Goal: Information Seeking & Learning: Learn about a topic

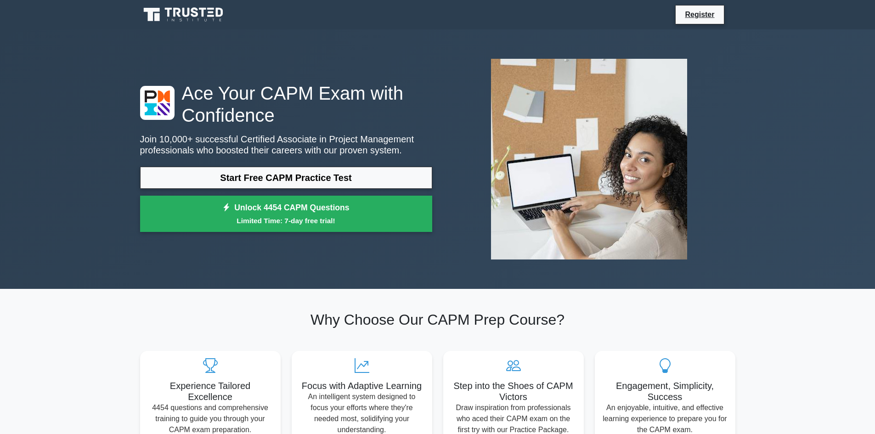
click at [372, 182] on link "Start Free CAPM Practice Test" at bounding box center [286, 178] width 292 height 22
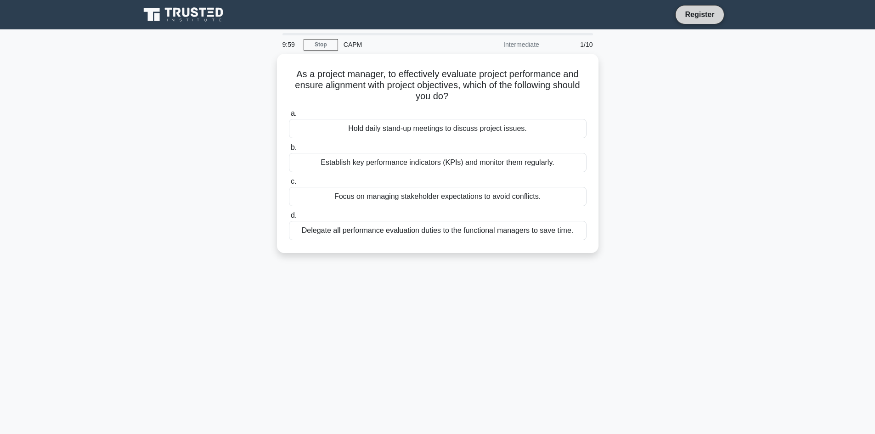
click at [704, 15] on link "Register" at bounding box center [699, 14] width 40 height 11
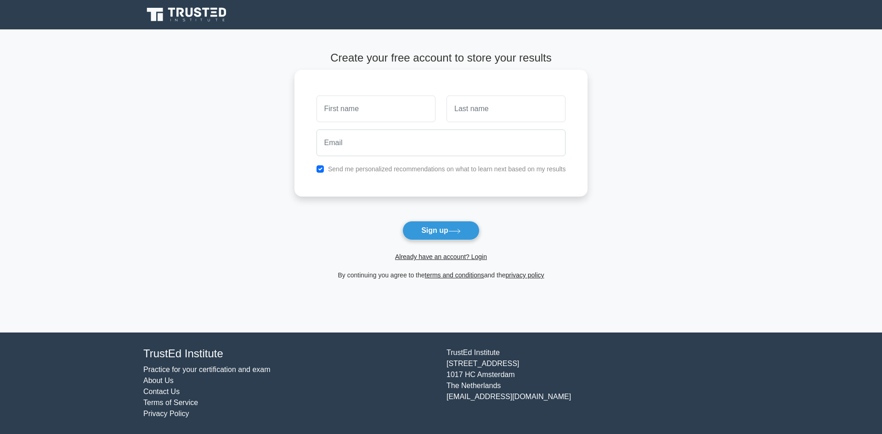
click at [372, 116] on input "text" at bounding box center [375, 109] width 119 height 27
type input "M"
type input "k"
type input "[PERSON_NAME]"
click at [481, 108] on input "text" at bounding box center [505, 109] width 119 height 27
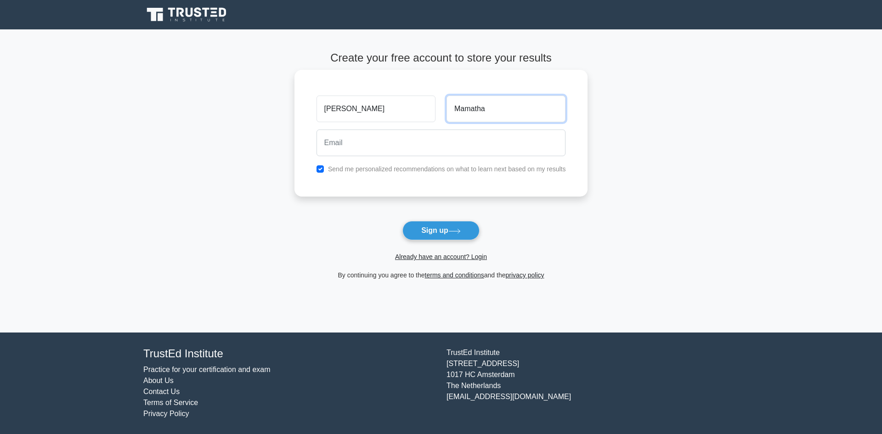
type input "Mamatha"
click at [474, 138] on input "email" at bounding box center [440, 143] width 249 height 27
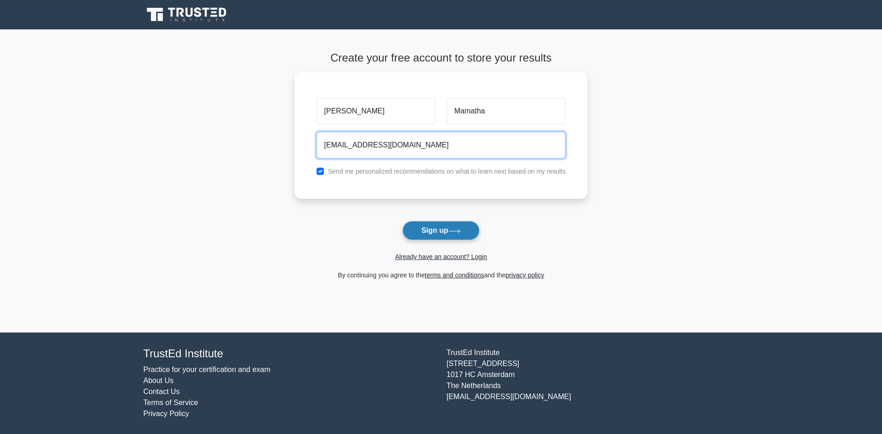
type input "mamathak4495@gmail.com"
click at [437, 236] on button "Sign up" at bounding box center [440, 230] width 77 height 19
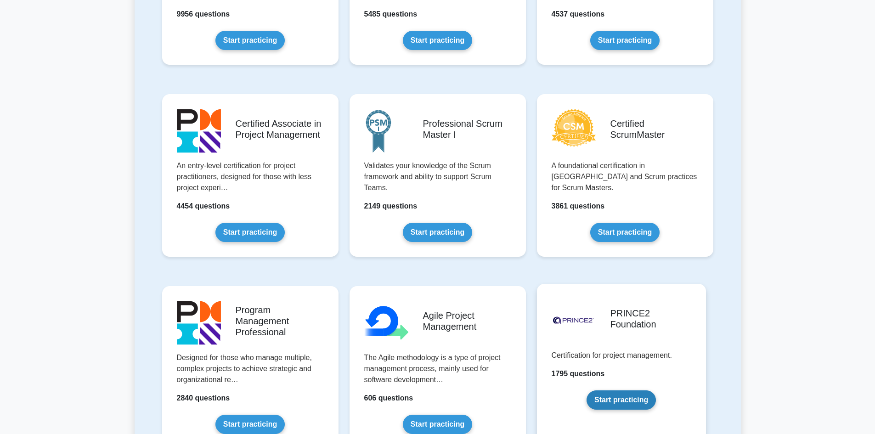
scroll to position [321, 0]
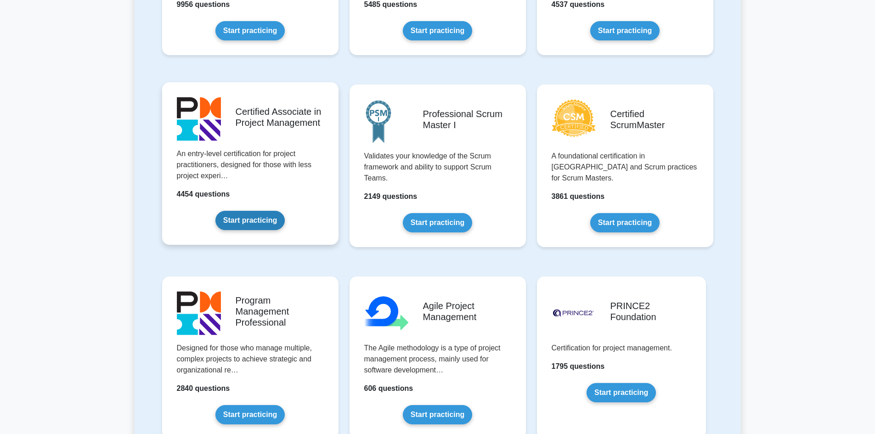
click at [271, 225] on link "Start practicing" at bounding box center [249, 220] width 69 height 19
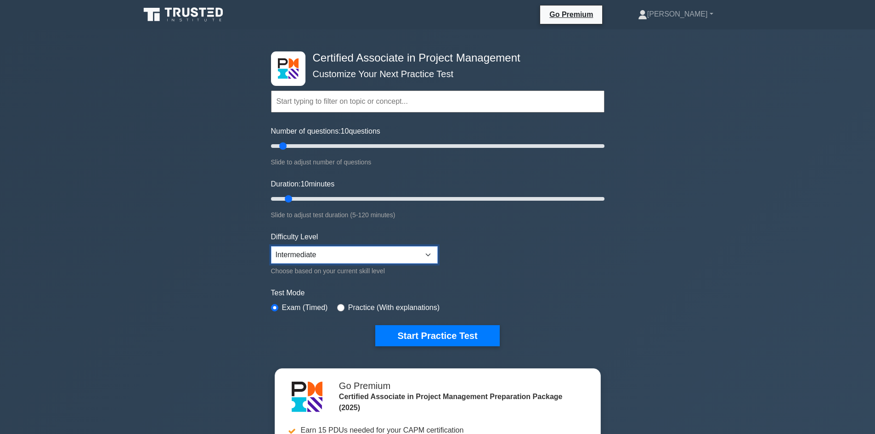
click at [383, 253] on select "Beginner Intermediate Expert" at bounding box center [354, 254] width 167 height 17
select select "beginner"
click at [271, 246] on select "Beginner Intermediate Expert" at bounding box center [354, 254] width 167 height 17
drag, startPoint x: 283, startPoint y: 148, endPoint x: 682, endPoint y: 138, distance: 398.7
type input "200"
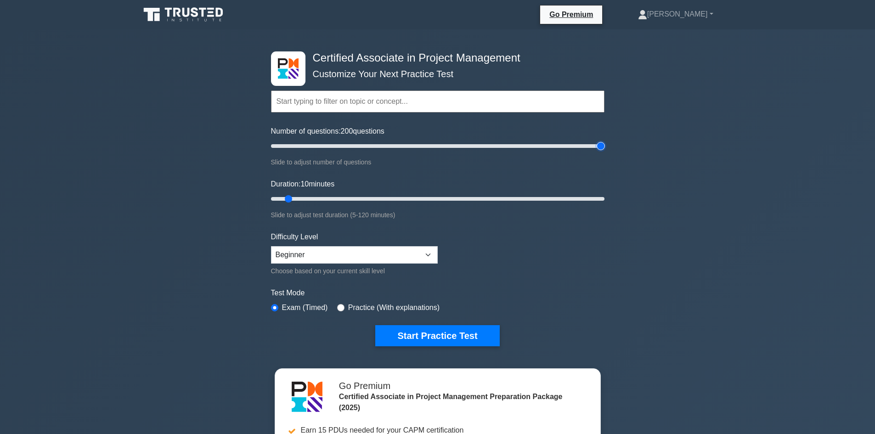
click at [604, 141] on input "Number of questions: 200 questions" at bounding box center [437, 146] width 333 height 11
drag, startPoint x: 291, startPoint y: 196, endPoint x: 706, endPoint y: 152, distance: 417.5
type input "120"
click at [604, 193] on input "Duration: 120 minutes" at bounding box center [437, 198] width 333 height 11
drag, startPoint x: 555, startPoint y: 152, endPoint x: 285, endPoint y: 162, distance: 269.8
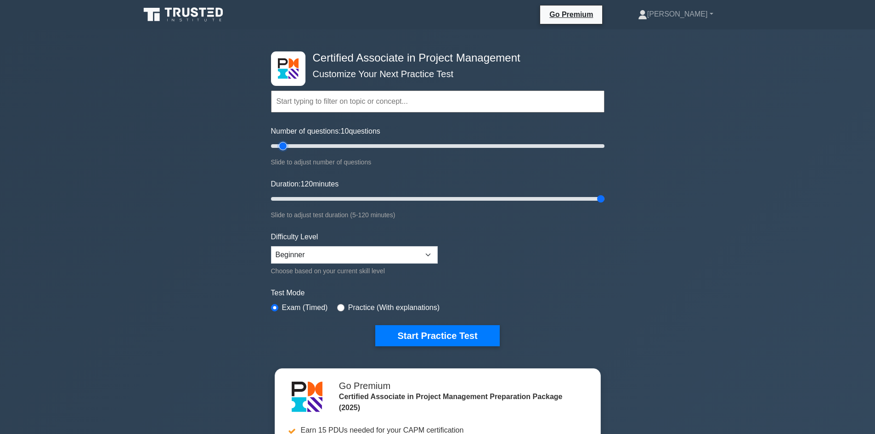
type input "10"
click at [285, 152] on input "Number of questions: 10 questions" at bounding box center [437, 146] width 333 height 11
drag, startPoint x: 605, startPoint y: 199, endPoint x: 330, endPoint y: 202, distance: 274.6
click at [296, 207] on div "Certified Associate in Project Management Customize Your Next Practice Test Top…" at bounding box center [437, 198] width 344 height 339
drag, startPoint x: 596, startPoint y: 195, endPoint x: 284, endPoint y: 201, distance: 311.9
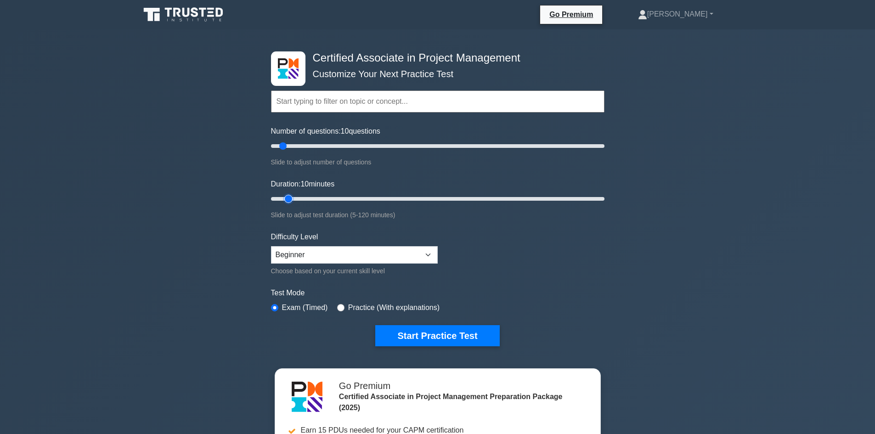
type input "10"
click at [284, 201] on input "Duration: 10 minutes" at bounding box center [437, 198] width 333 height 11
drag, startPoint x: 518, startPoint y: 267, endPoint x: 511, endPoint y: 261, distance: 8.5
click at [517, 266] on form "Topics Project Scope Management Project Time Management Project Cost Management…" at bounding box center [437, 204] width 333 height 284
click at [418, 94] on input "text" at bounding box center [437, 101] width 333 height 22
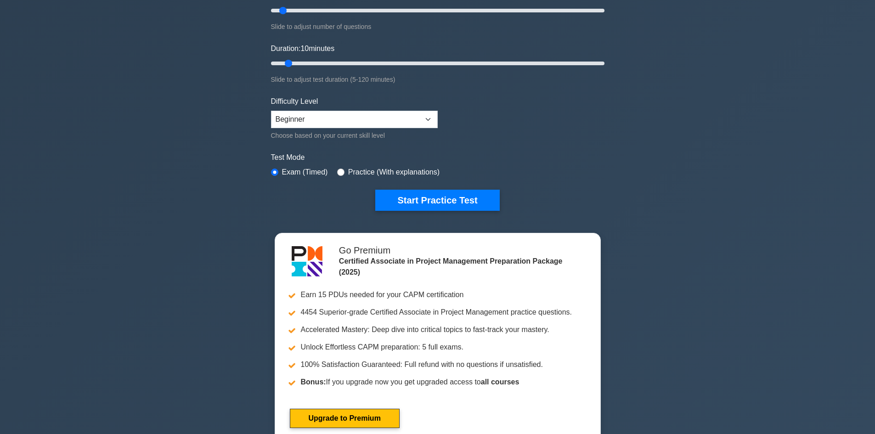
scroll to position [138, 0]
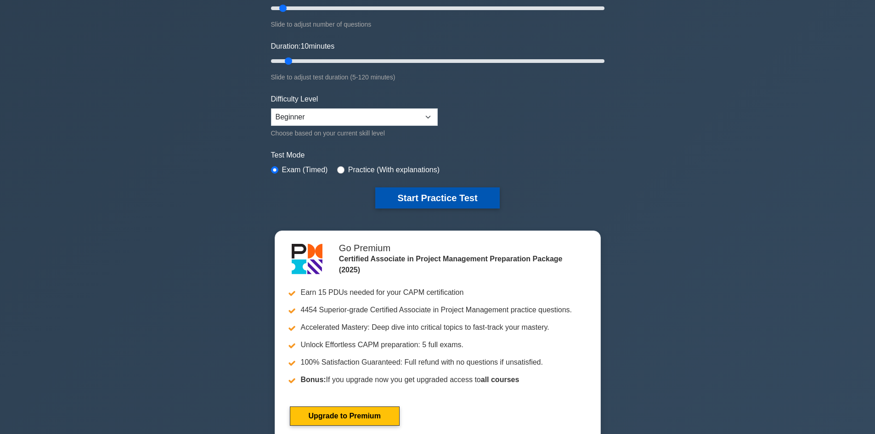
click at [449, 201] on button "Start Practice Test" at bounding box center [437, 197] width 124 height 21
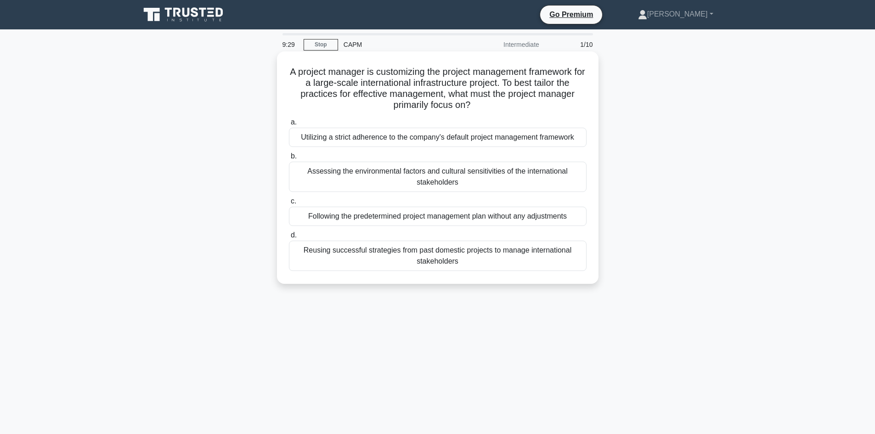
click at [455, 256] on div "Reusing successful strategies from past domestic projects to manage internation…" at bounding box center [438, 256] width 298 height 30
click at [289, 238] on input "d. Reusing successful strategies from past domestic projects to manage internat…" at bounding box center [289, 235] width 0 height 6
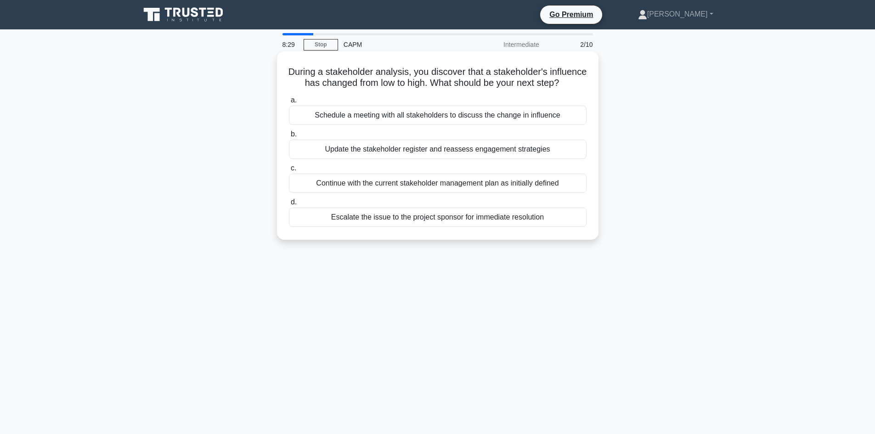
click at [360, 227] on div "Escalate the issue to the project sponsor for immediate resolution" at bounding box center [438, 217] width 298 height 19
click at [289, 205] on input "d. Escalate the issue to the project sponsor for immediate resolution" at bounding box center [289, 202] width 0 height 6
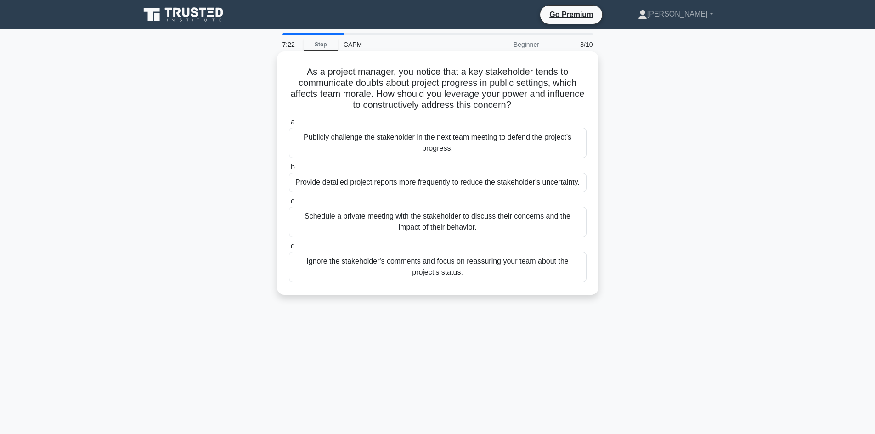
click at [428, 272] on div "Ignore the stakeholder's comments and focus on reassuring your team about the p…" at bounding box center [438, 267] width 298 height 30
click at [289, 249] on input "d. Ignore the stakeholder's comments and focus on reassuring your team about th…" at bounding box center [289, 246] width 0 height 6
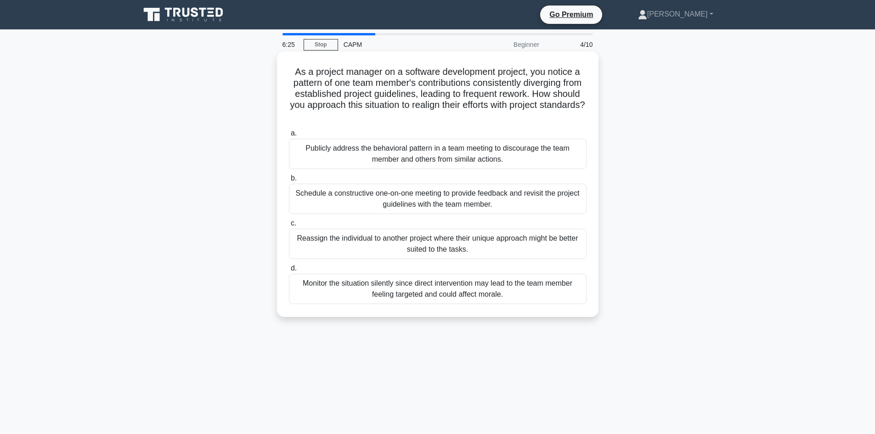
click at [490, 198] on div "Schedule a constructive one-on-one meeting to provide feedback and revisit the …" at bounding box center [438, 199] width 298 height 30
click at [289, 181] on input "b. Schedule a constructive one-on-one meeting to provide feedback and revisit t…" at bounding box center [289, 178] width 0 height 6
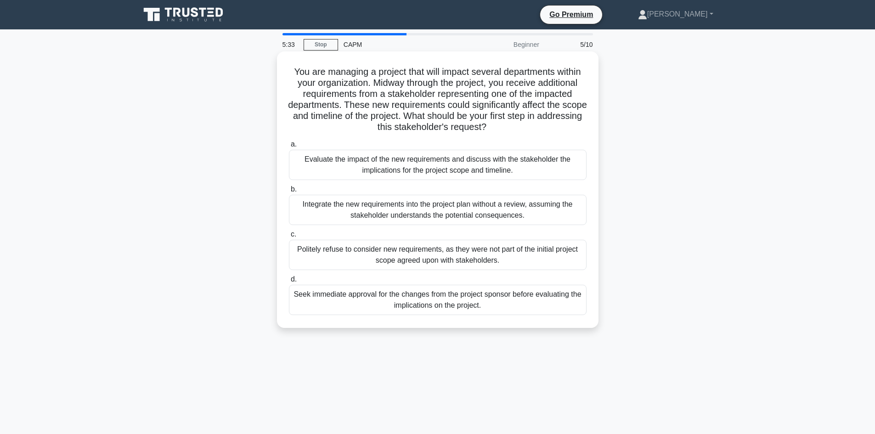
drag, startPoint x: 299, startPoint y: 207, endPoint x: 548, endPoint y: 214, distance: 249.0
click at [548, 214] on div "Integrate the new requirements into the project plan without a review, assuming…" at bounding box center [438, 210] width 298 height 30
drag, startPoint x: 296, startPoint y: 252, endPoint x: 506, endPoint y: 265, distance: 210.7
click at [506, 265] on div "Politely refuse to consider new requirements, as they were not part of the init…" at bounding box center [438, 255] width 298 height 30
drag, startPoint x: 294, startPoint y: 299, endPoint x: 495, endPoint y: 309, distance: 200.9
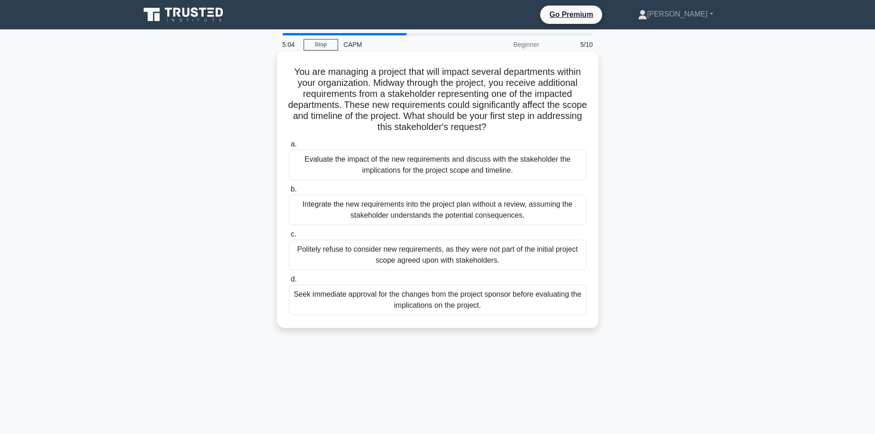
click at [495, 309] on div "Seek immediate approval for the changes from the project sponsor before evaluat…" at bounding box center [438, 300] width 298 height 30
drag, startPoint x: 304, startPoint y: 206, endPoint x: 539, endPoint y: 219, distance: 235.0
click at [539, 219] on div "Integrate the new requirements into the project plan without a review, assuming…" at bounding box center [438, 210] width 298 height 30
click at [297, 255] on div "Politely refuse to consider new requirements, as they were not part of the init…" at bounding box center [438, 255] width 298 height 30
click at [289, 237] on input "c. Politely refuse to consider new requirements, as they were not part of the i…" at bounding box center [289, 234] width 0 height 6
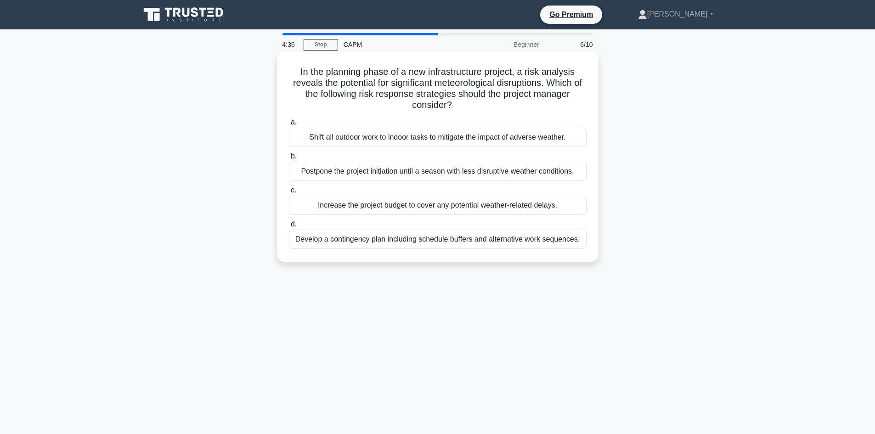
drag, startPoint x: 305, startPoint y: 143, endPoint x: 595, endPoint y: 142, distance: 290.2
click at [595, 142] on div "In the planning phase of a new infrastructure project, a risk analysis reveals …" at bounding box center [437, 156] width 321 height 210
click at [404, 240] on div "Develop a contingency plan including schedule buffers and alternative work sequ…" at bounding box center [438, 239] width 298 height 19
click at [289, 227] on input "d. Develop a contingency plan including schedule buffers and alternative work s…" at bounding box center [289, 224] width 0 height 6
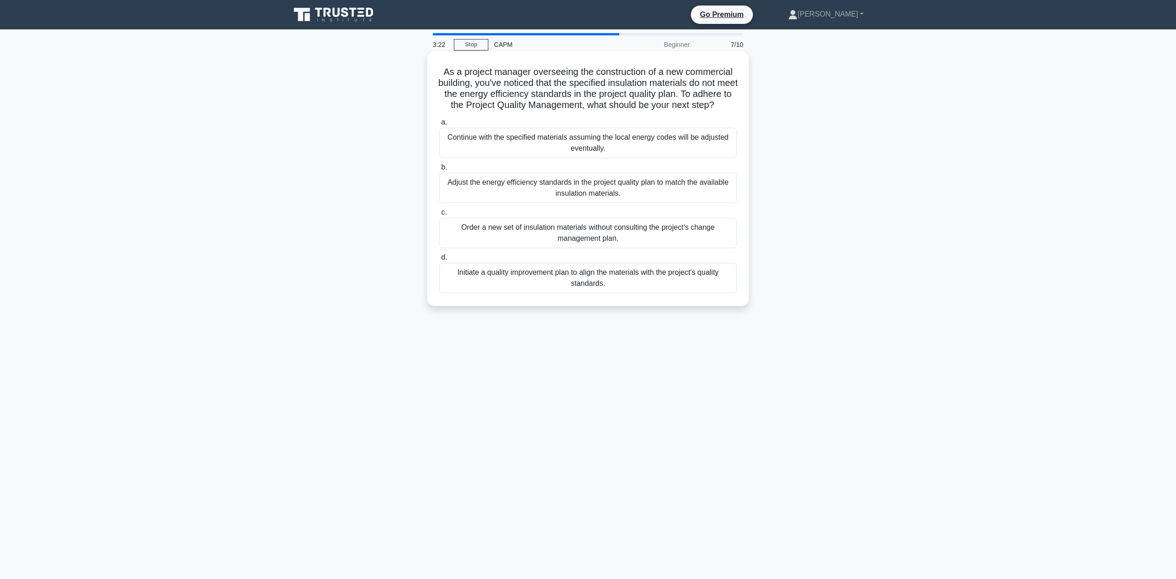
click at [636, 200] on div "Adjust the energy efficiency standards in the project quality plan to match the…" at bounding box center [588, 188] width 298 height 30
click at [439, 170] on input "b. Adjust the energy efficiency standards in the project quality plan to match …" at bounding box center [439, 167] width 0 height 6
click at [649, 281] on div "Request a rebid from the contractor with a reduced scope to align with the orig…" at bounding box center [588, 278] width 298 height 30
click at [439, 260] on input "d. Request a rebid from the contractor with a reduced scope to align with the o…" at bounding box center [439, 257] width 0 height 6
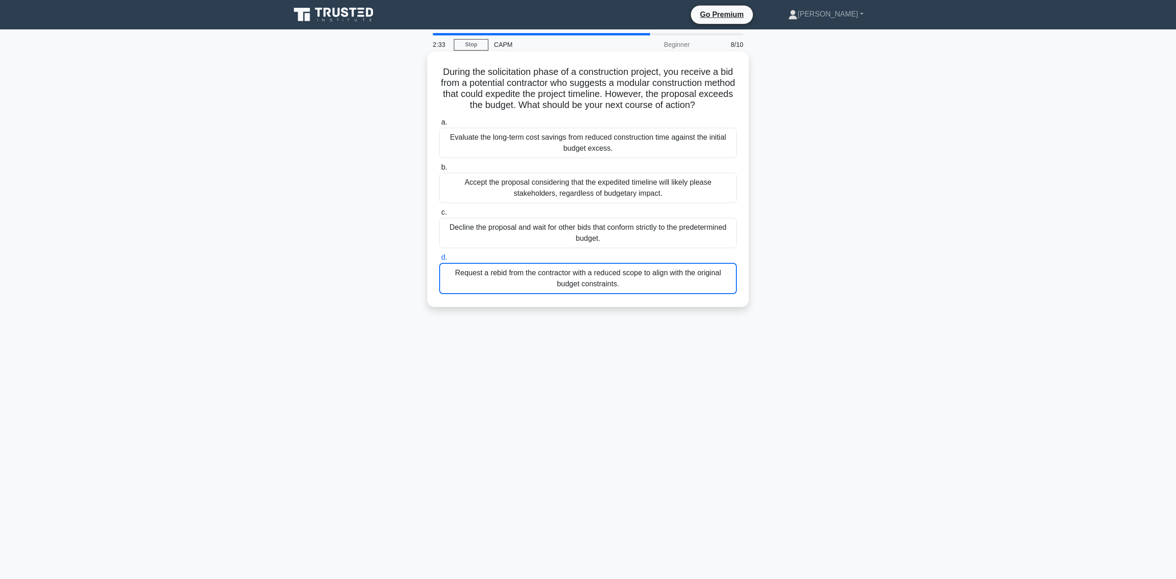
click at [649, 281] on div "2:33 Stop CAPM Beginner 8/10 During the solicitation phase of a construction pr…" at bounding box center [588, 262] width 606 height 459
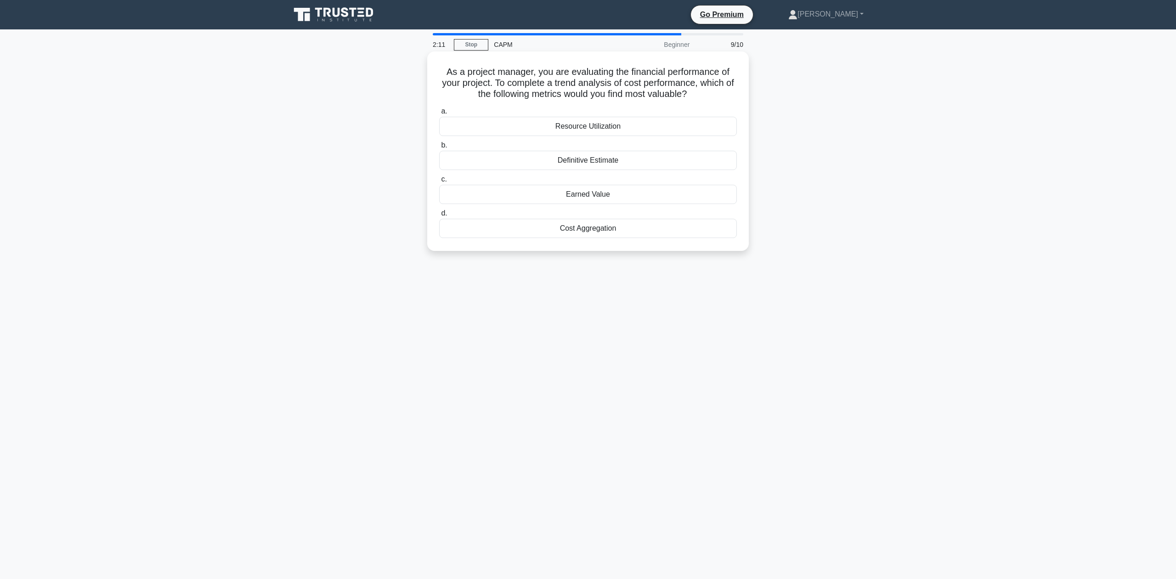
drag, startPoint x: 555, startPoint y: 127, endPoint x: 643, endPoint y: 127, distance: 88.2
click at [643, 127] on div "Resource Utilization" at bounding box center [588, 126] width 298 height 19
click at [595, 130] on div "Resource Utilization" at bounding box center [588, 126] width 298 height 19
click at [439, 114] on input "a. Resource Utilization" at bounding box center [439, 111] width 0 height 6
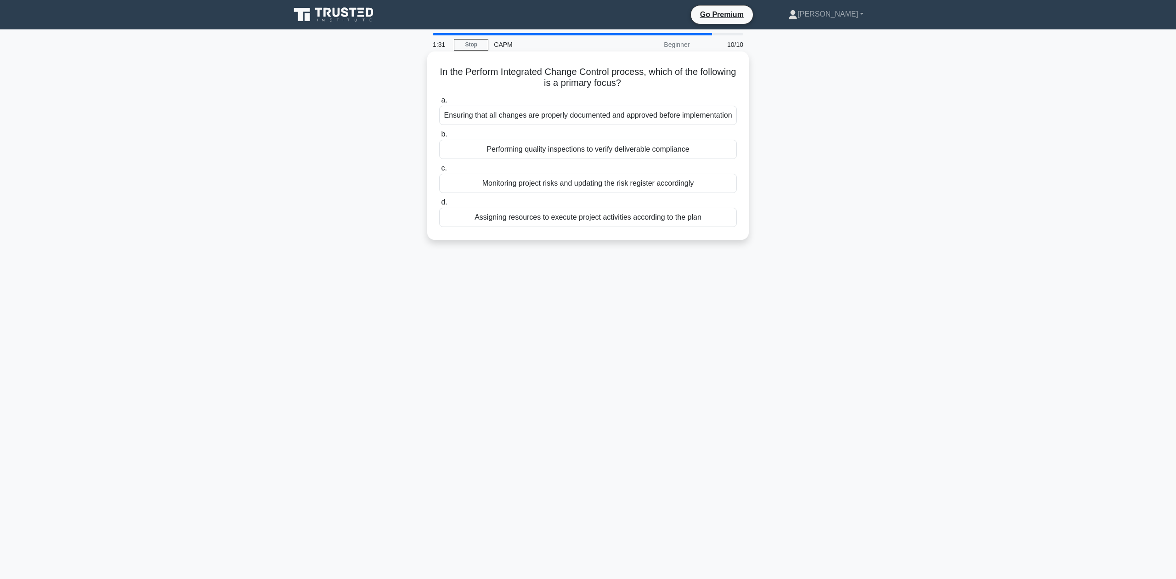
click at [597, 227] on div "Assigning resources to execute project activities according to the plan" at bounding box center [588, 217] width 298 height 19
click at [439, 205] on input "d. Assigning resources to execute project activities according to the plan" at bounding box center [439, 202] width 0 height 6
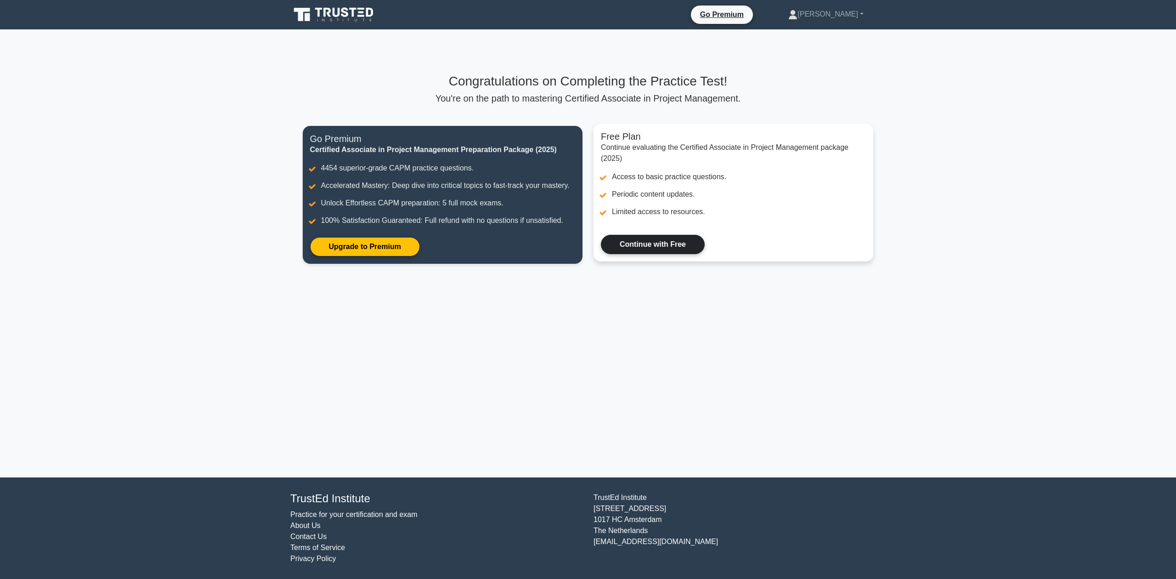
click at [681, 241] on link "Continue with Free" at bounding box center [653, 244] width 104 height 19
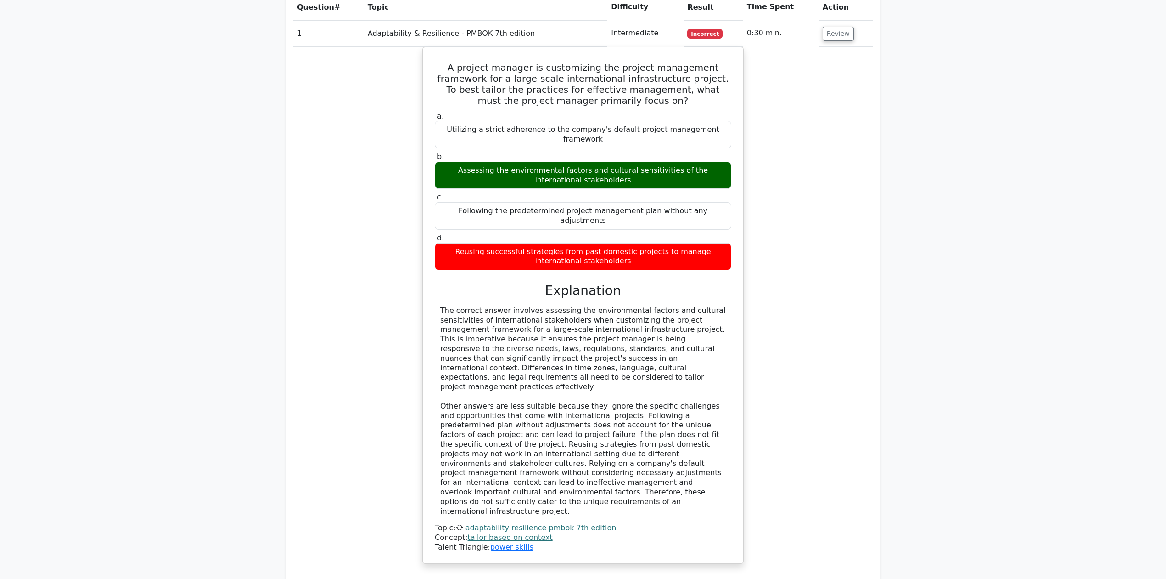
scroll to position [796, 0]
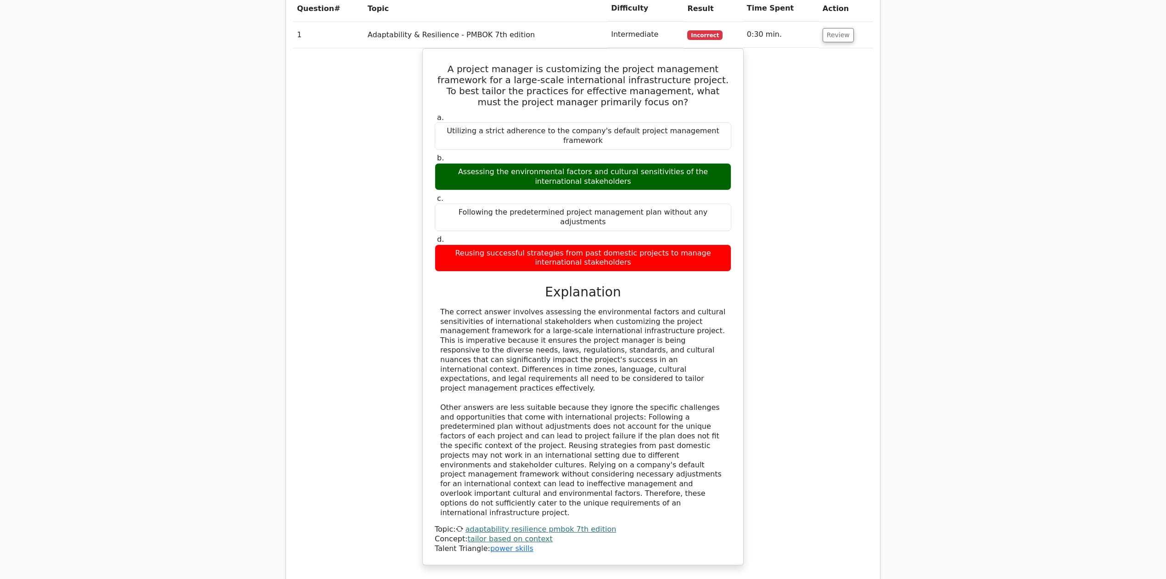
click at [598, 578] on u "Feedback on this question?" at bounding box center [587, 584] width 100 height 9
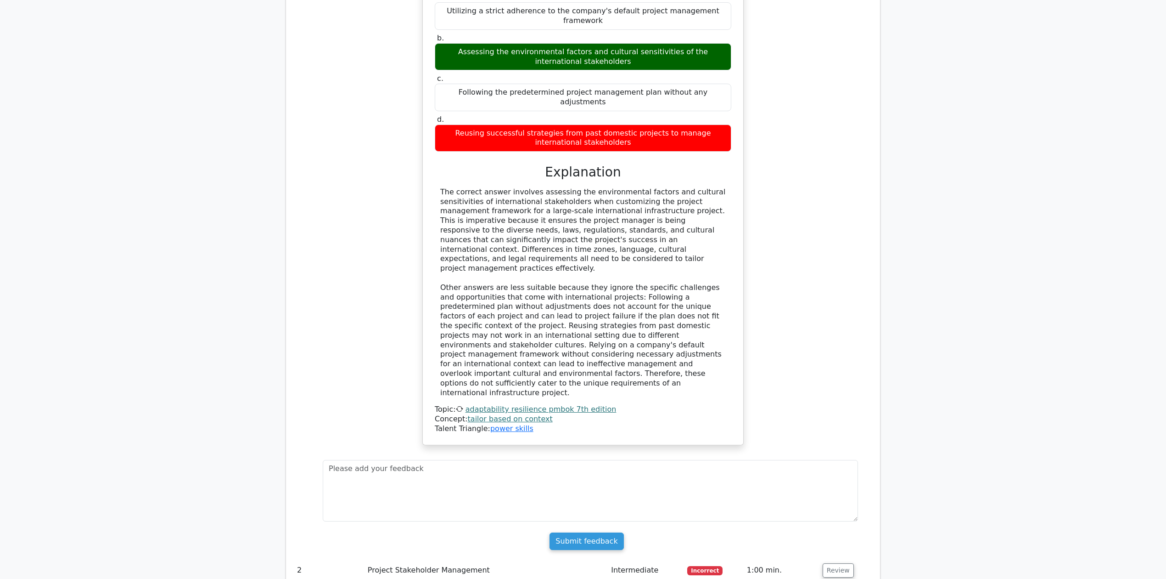
scroll to position [1041, 0]
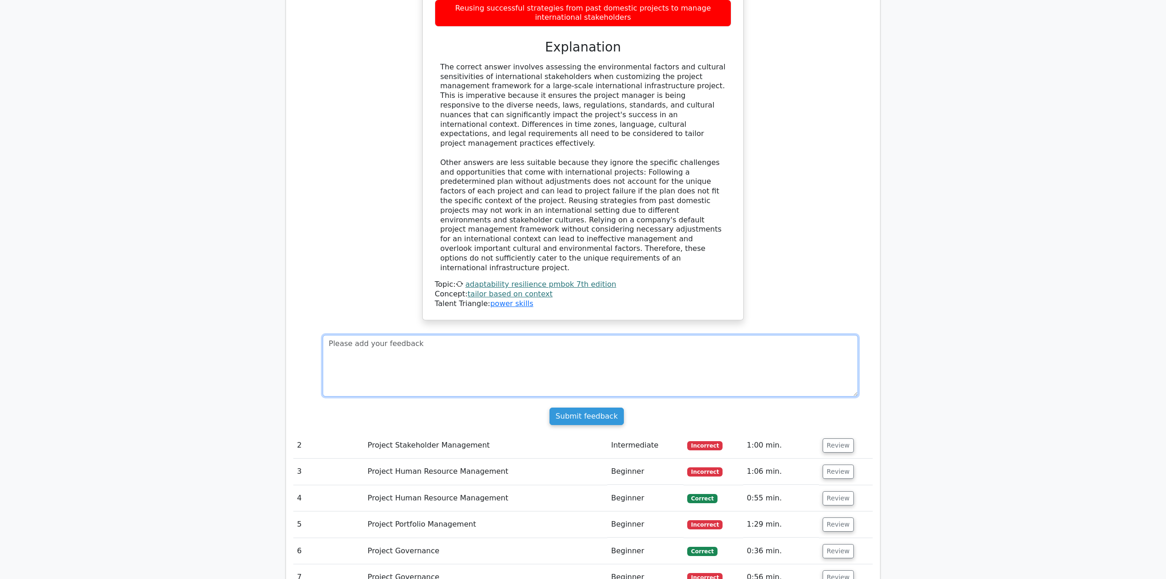
click at [395, 335] on textarea at bounding box center [590, 366] width 535 height 62
click at [449, 432] on td "Project Stakeholder Management" at bounding box center [485, 445] width 243 height 26
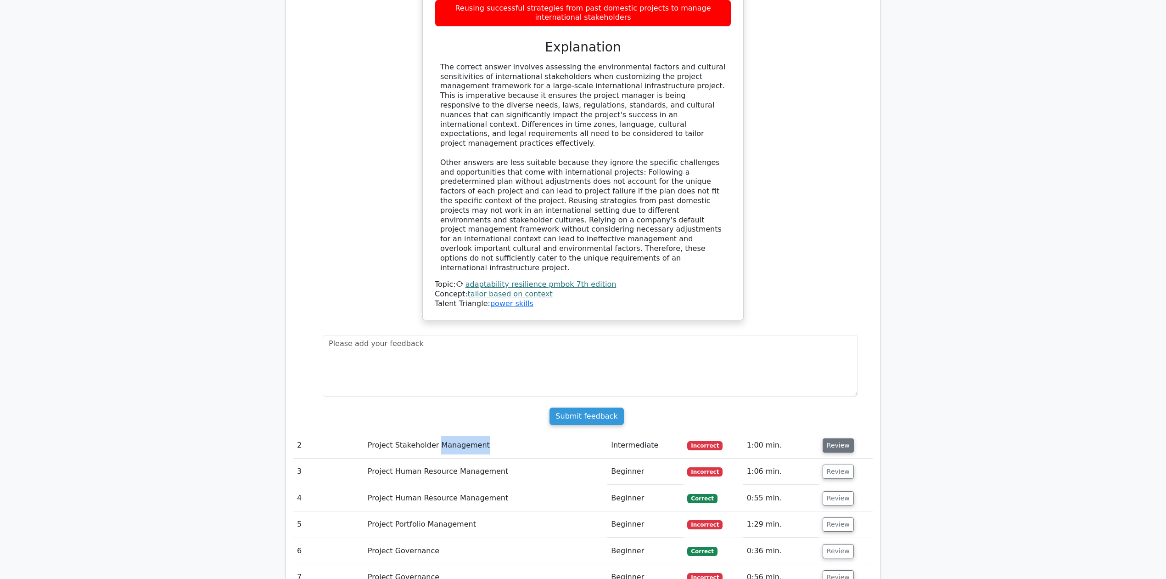
click at [835, 438] on button "Review" at bounding box center [838, 445] width 31 height 14
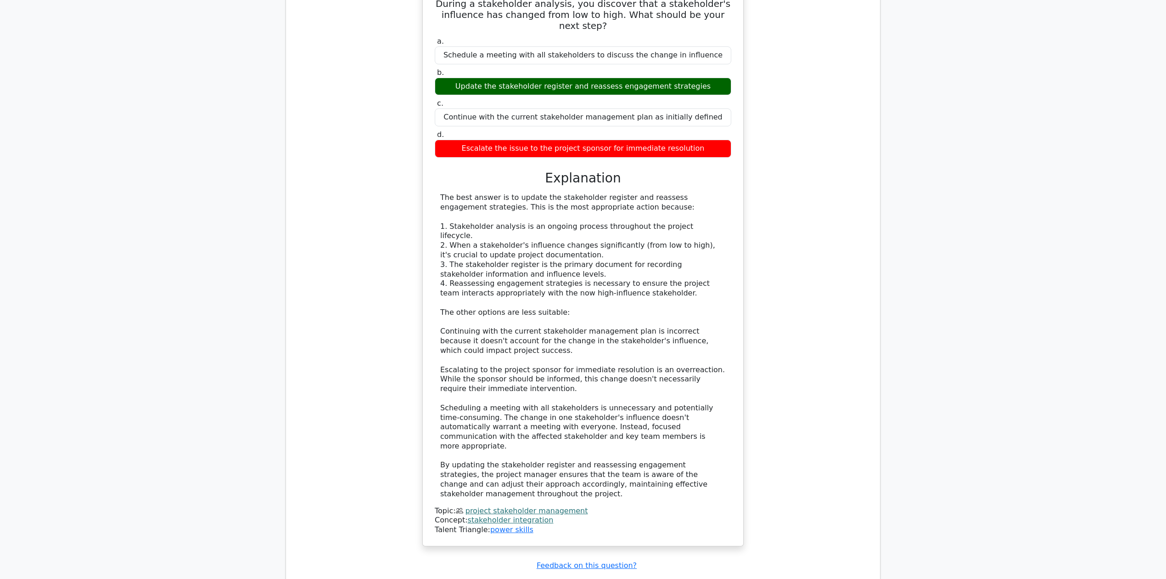
scroll to position [1653, 0]
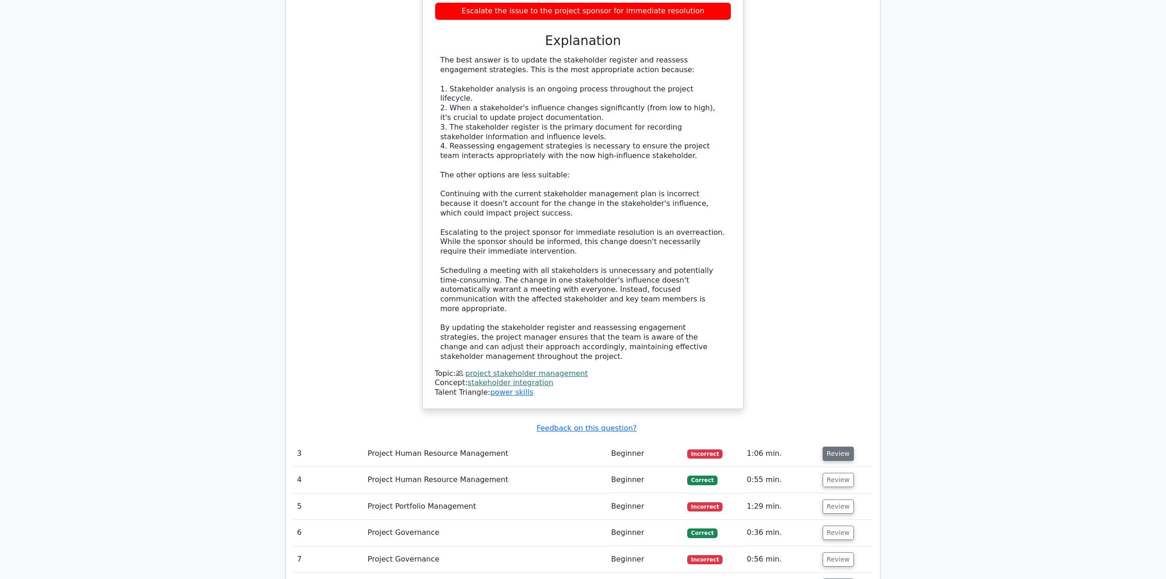
click at [836, 446] on button "Review" at bounding box center [838, 453] width 31 height 14
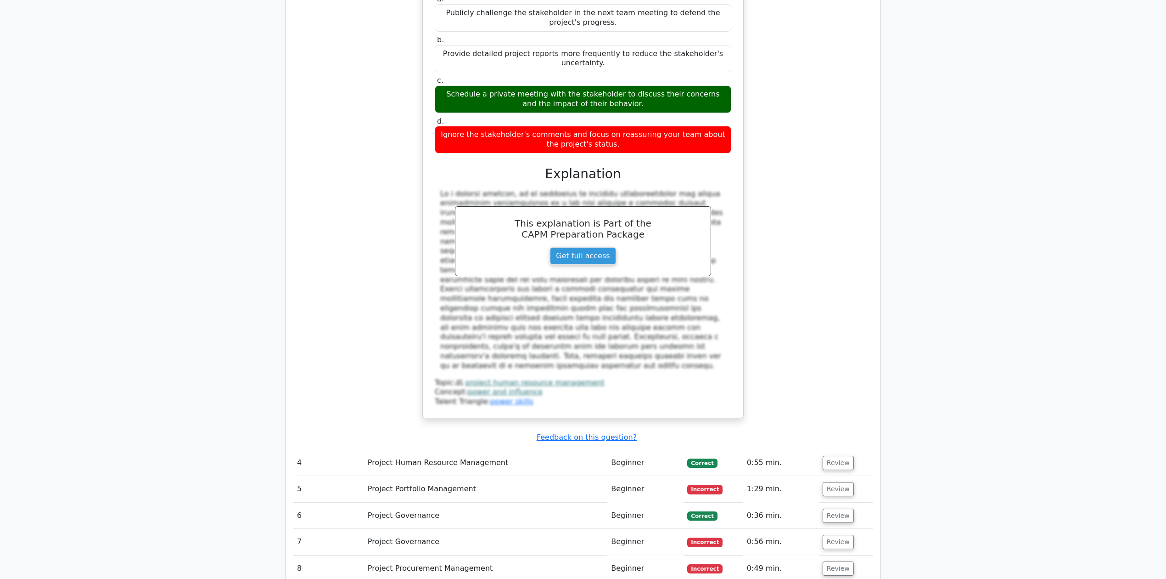
scroll to position [2204, 0]
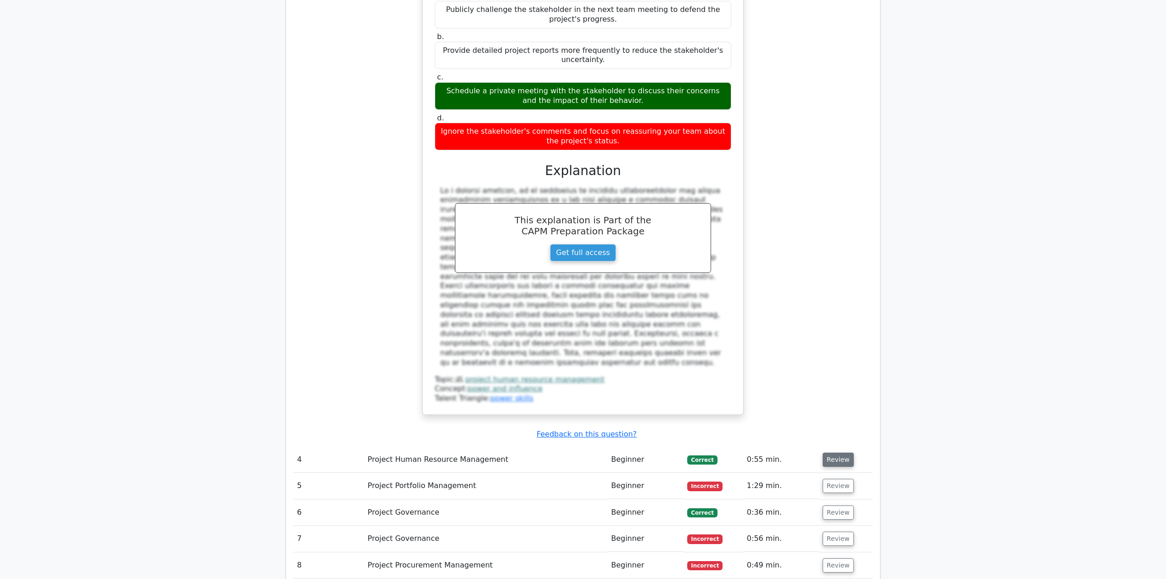
click at [845, 452] on button "Review" at bounding box center [838, 459] width 31 height 14
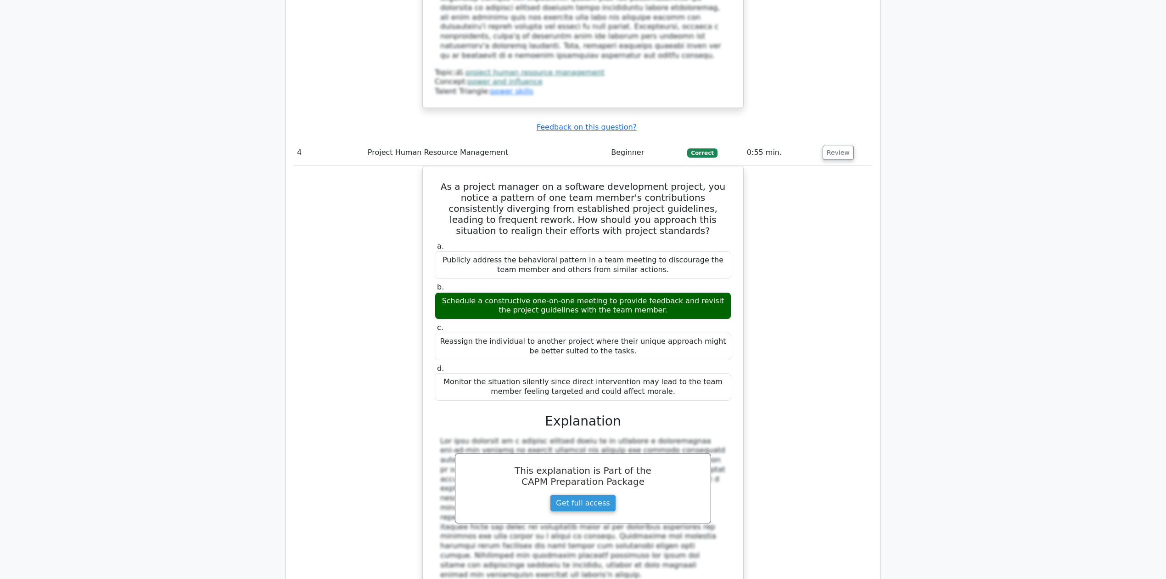
scroll to position [2755, 0]
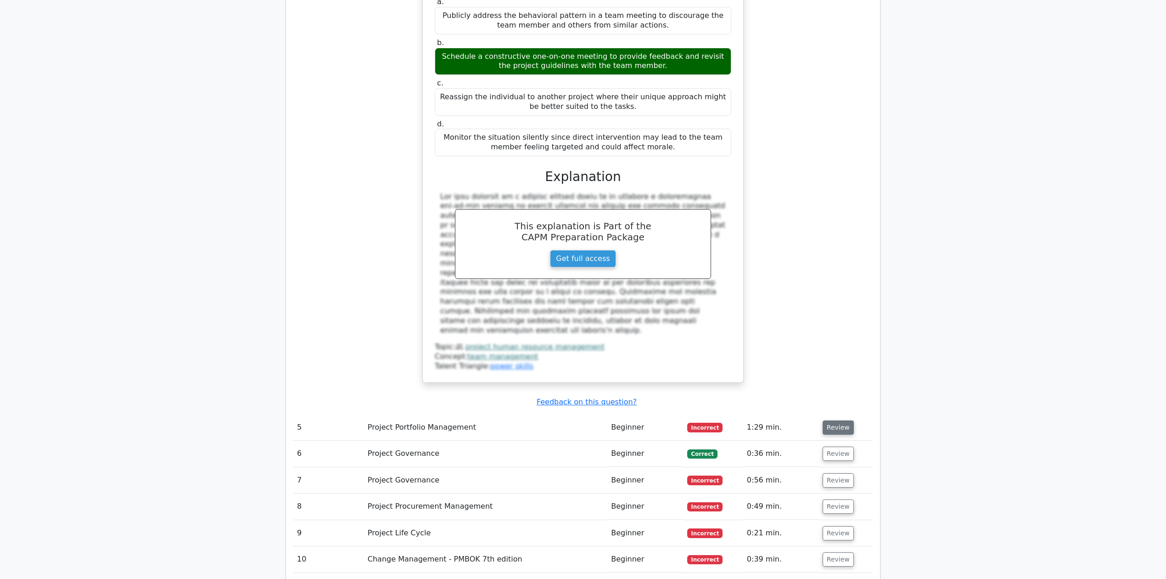
click at [829, 420] on button "Review" at bounding box center [838, 427] width 31 height 14
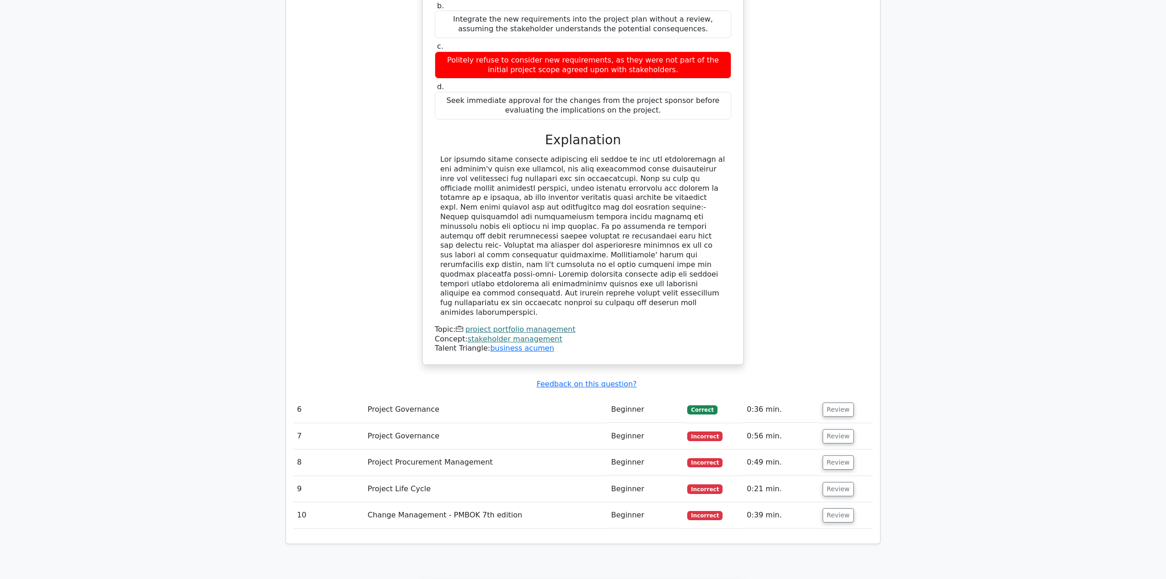
scroll to position [3367, 0]
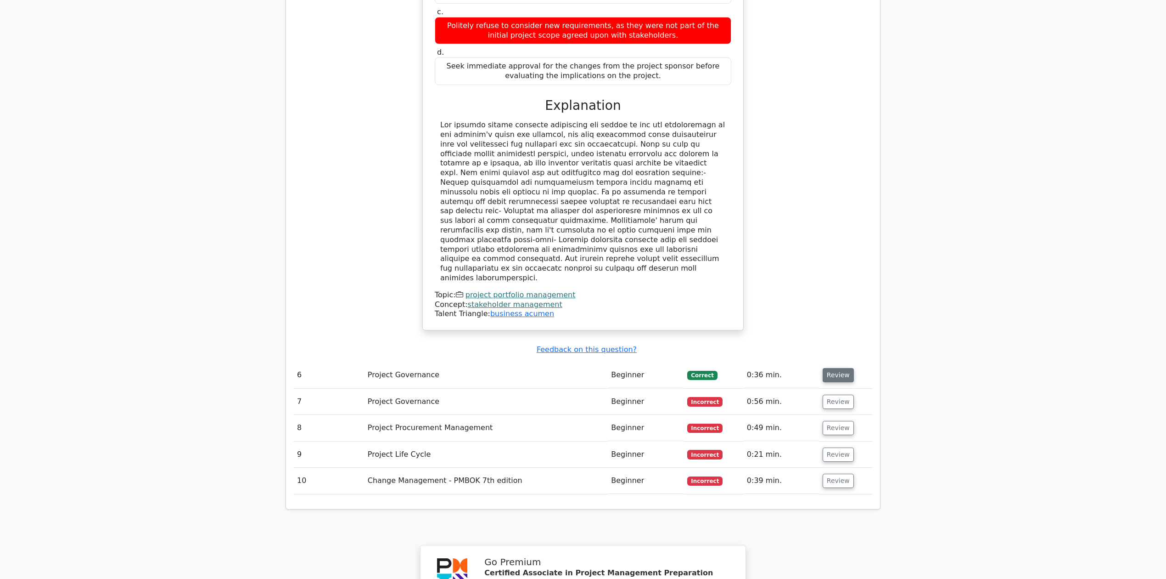
click at [840, 368] on button "Review" at bounding box center [838, 375] width 31 height 14
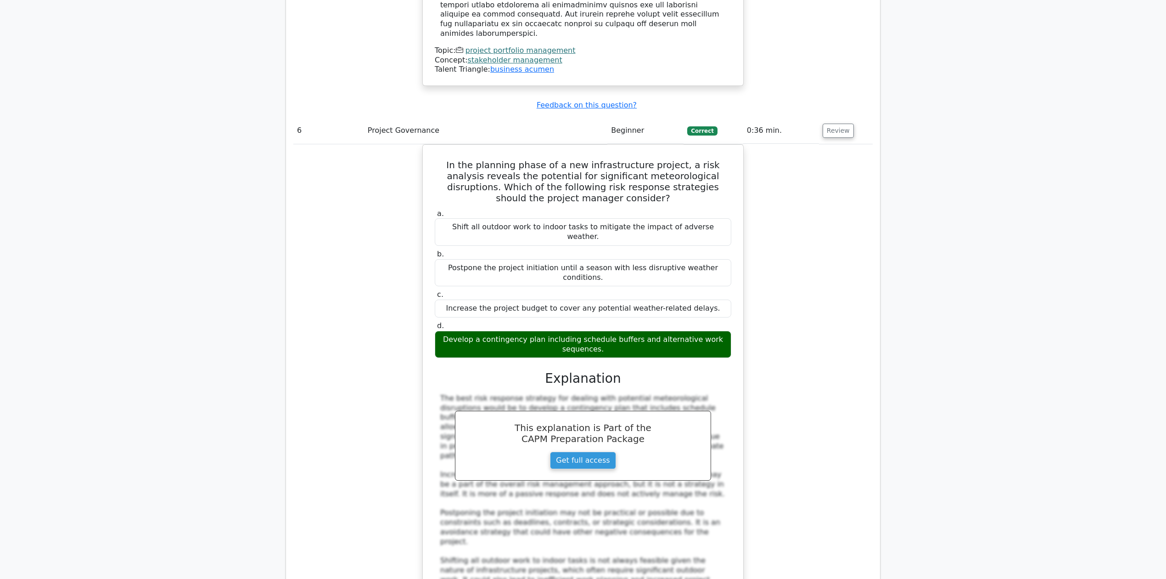
scroll to position [3612, 0]
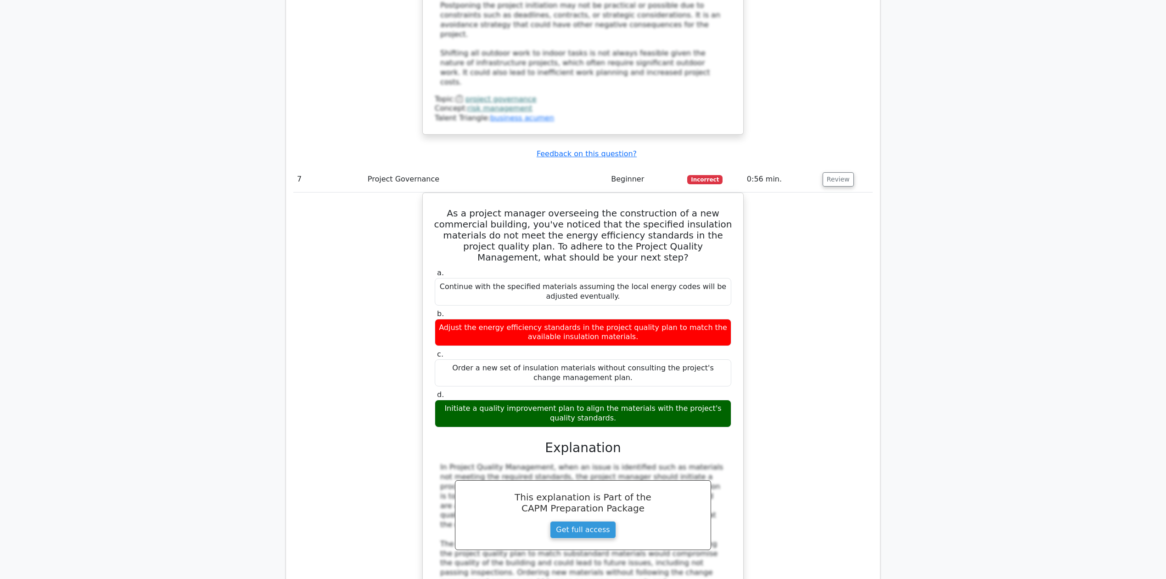
scroll to position [4347, 0]
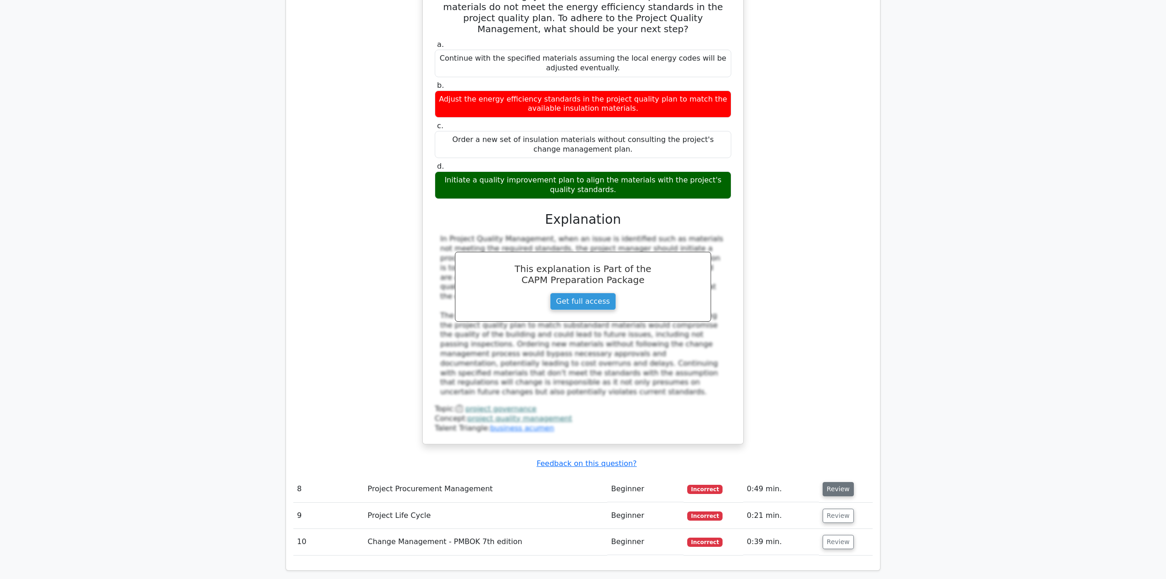
click at [845, 482] on button "Review" at bounding box center [838, 489] width 31 height 14
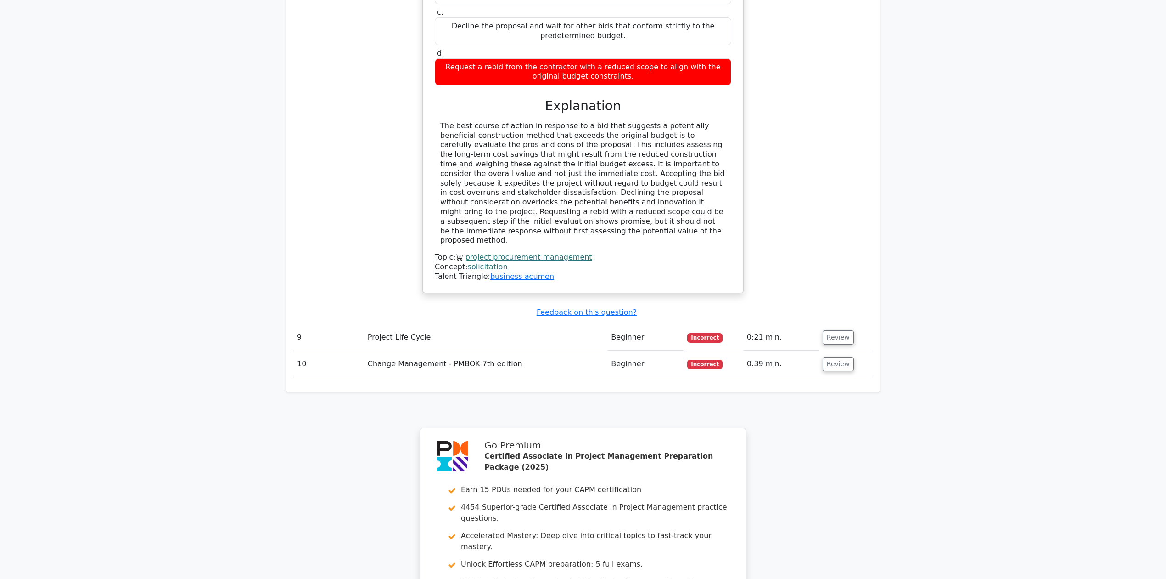
scroll to position [4876, 0]
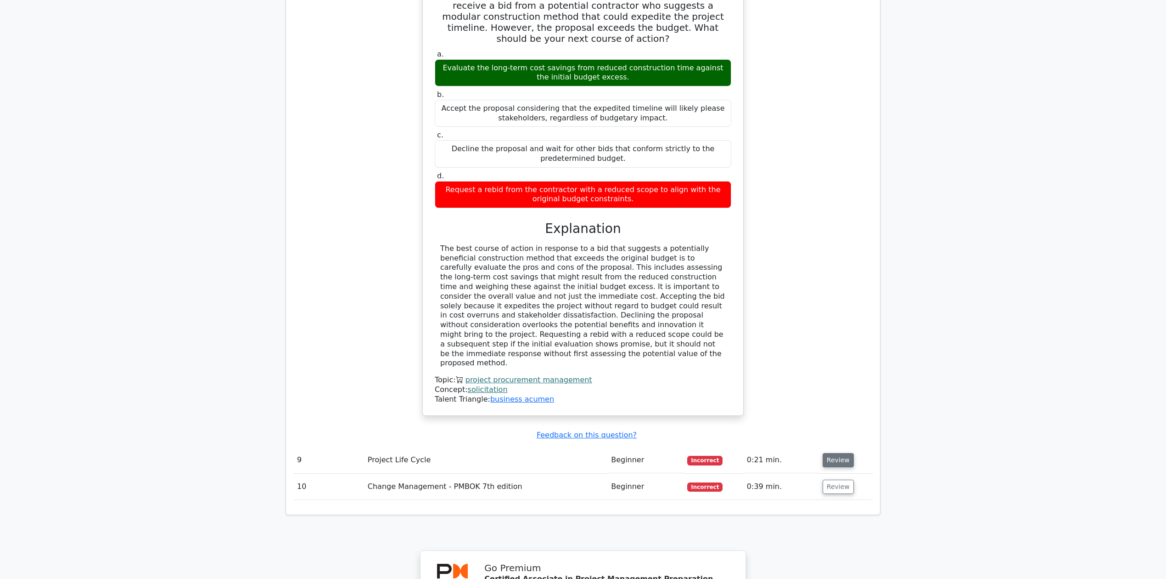
click at [831, 453] on button "Review" at bounding box center [838, 460] width 31 height 14
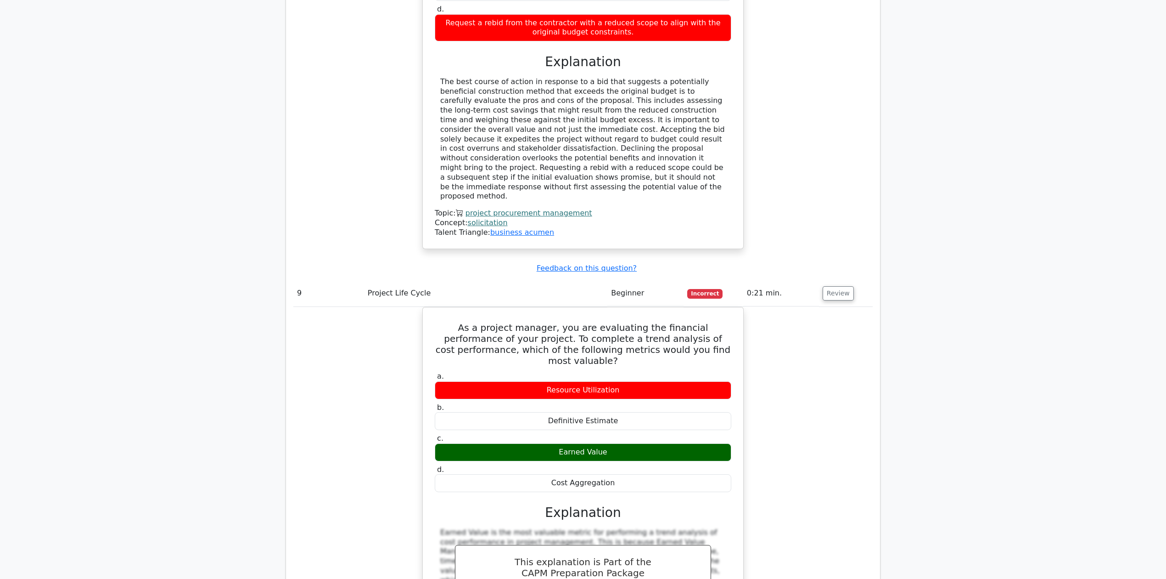
scroll to position [5059, 0]
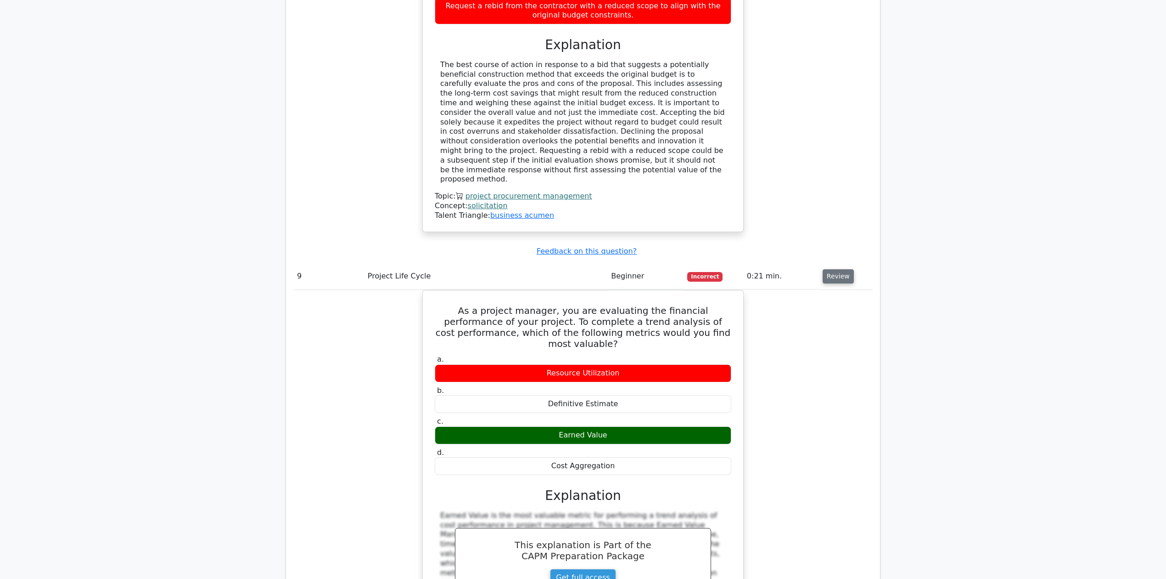
click at [833, 269] on button "Review" at bounding box center [838, 276] width 31 height 14
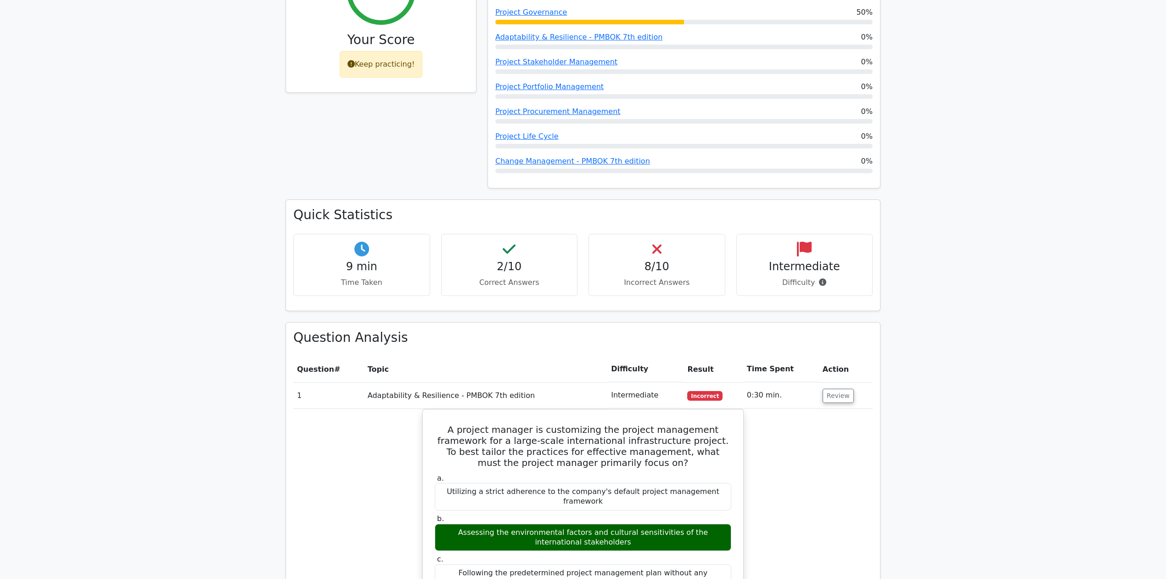
scroll to position [467, 0]
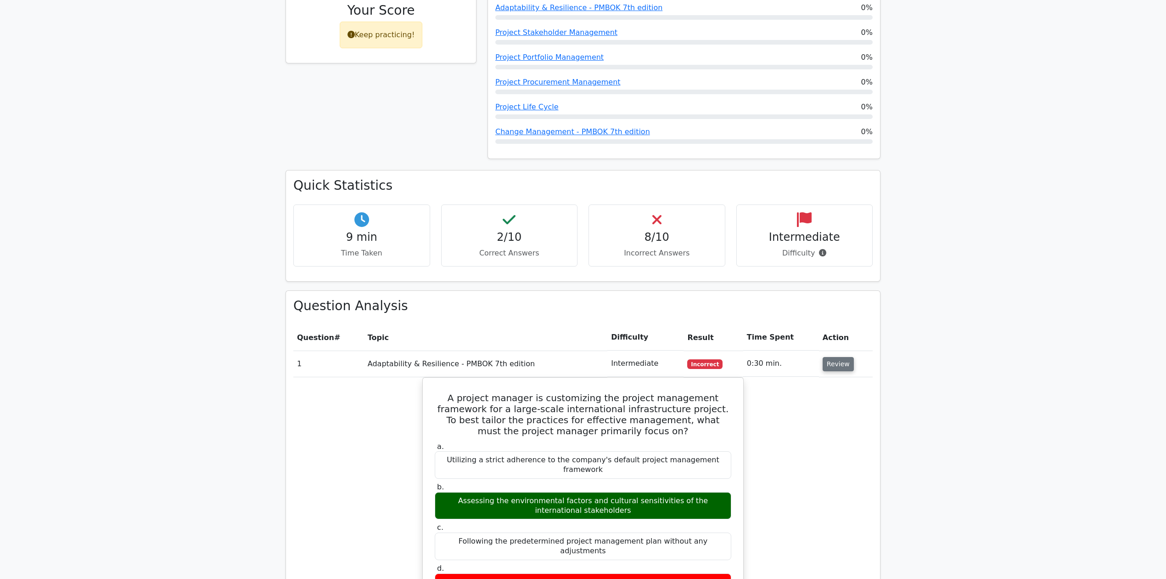
click at [836, 357] on button "Review" at bounding box center [838, 364] width 31 height 14
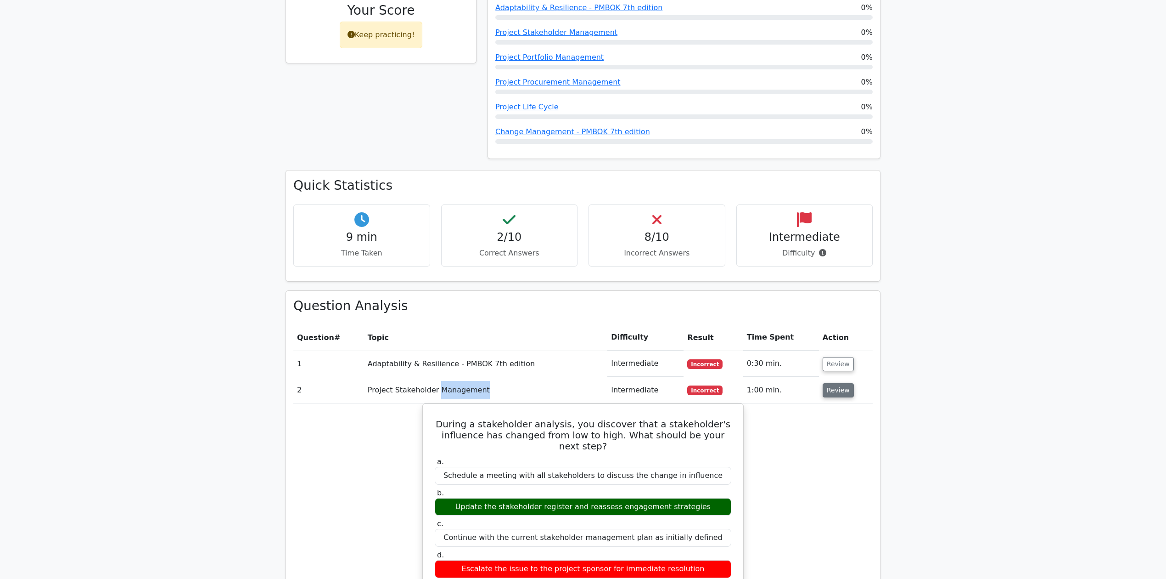
click at [836, 383] on button "Review" at bounding box center [838, 390] width 31 height 14
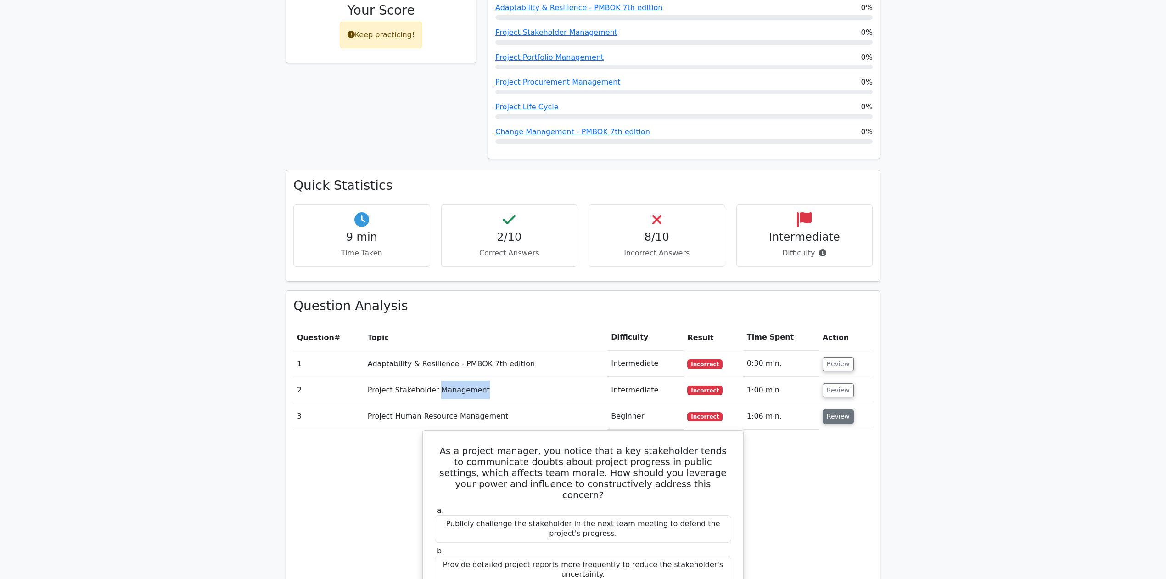
click at [839, 409] on button "Review" at bounding box center [838, 416] width 31 height 14
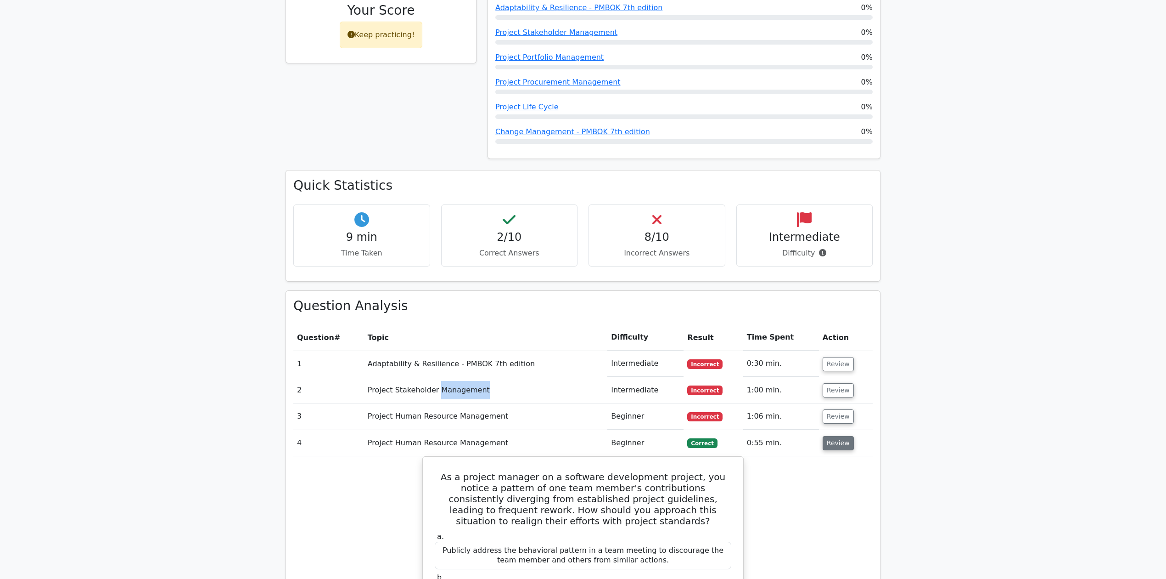
click at [842, 436] on button "Review" at bounding box center [838, 443] width 31 height 14
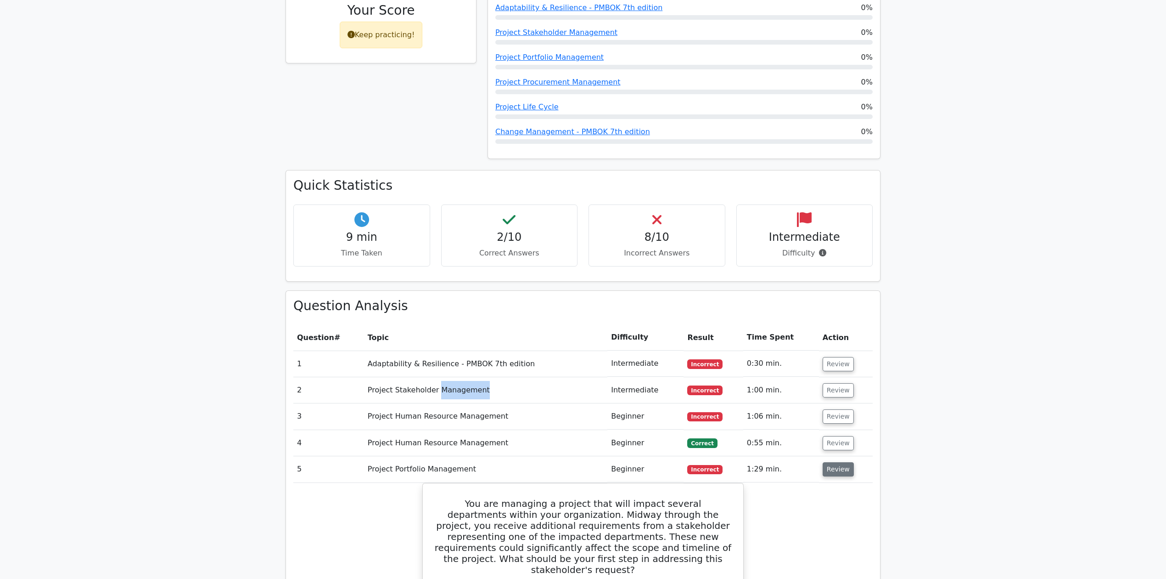
click at [829, 462] on button "Review" at bounding box center [838, 469] width 31 height 14
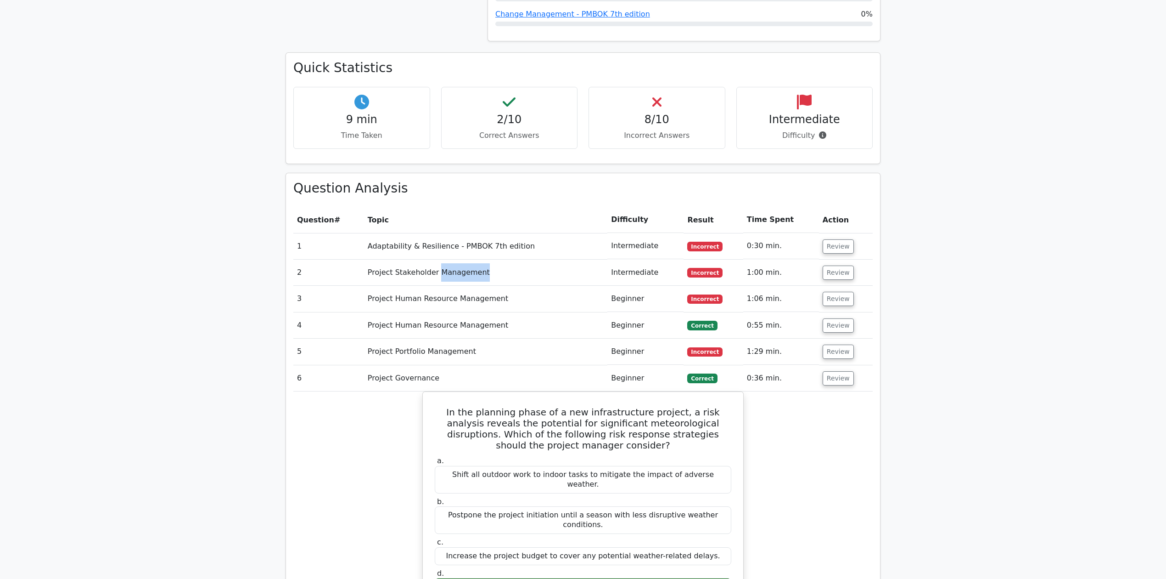
scroll to position [590, 0]
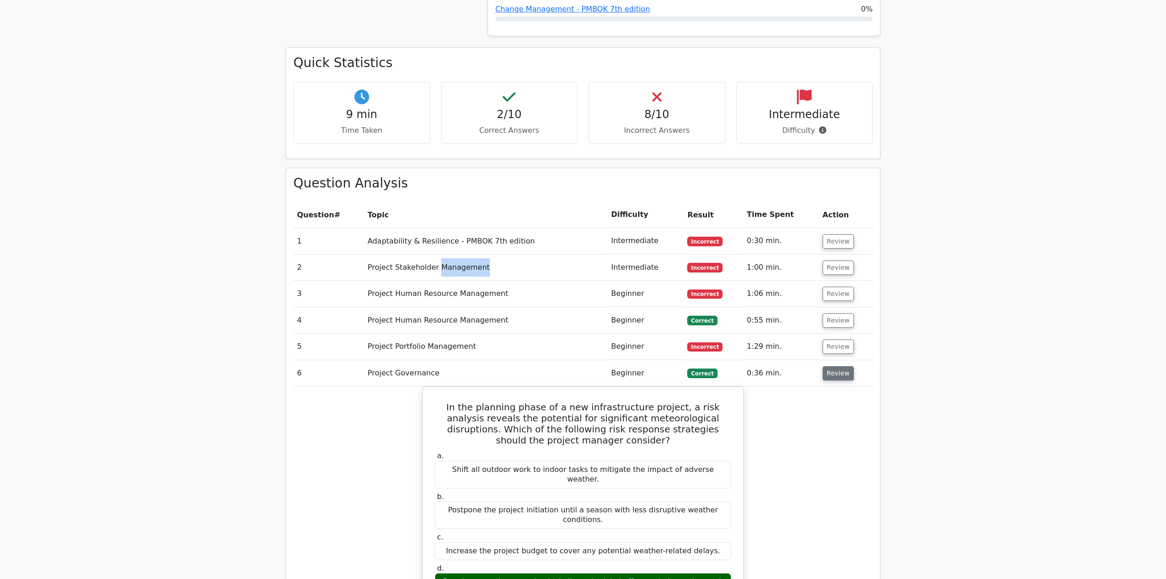
click at [827, 366] on button "Review" at bounding box center [838, 373] width 31 height 14
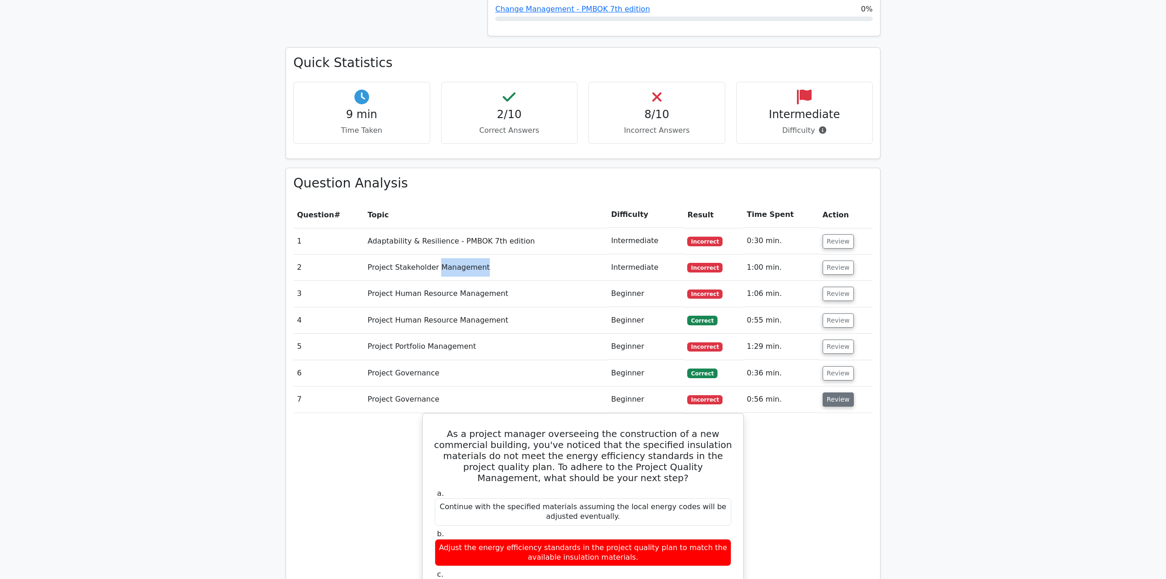
click at [833, 392] on button "Review" at bounding box center [838, 399] width 31 height 14
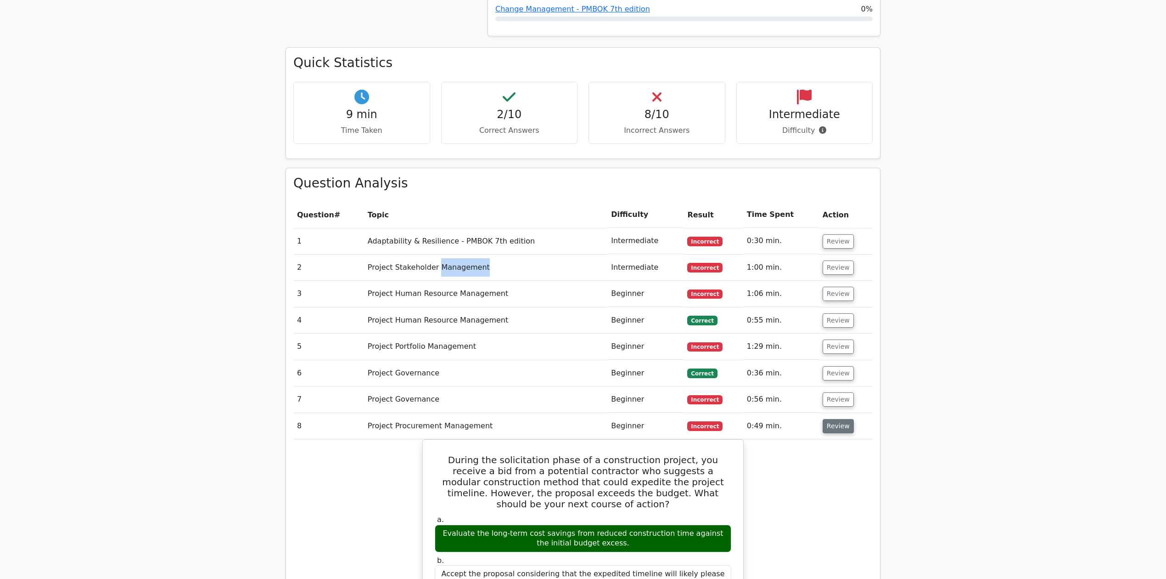
click at [838, 419] on button "Review" at bounding box center [838, 426] width 31 height 14
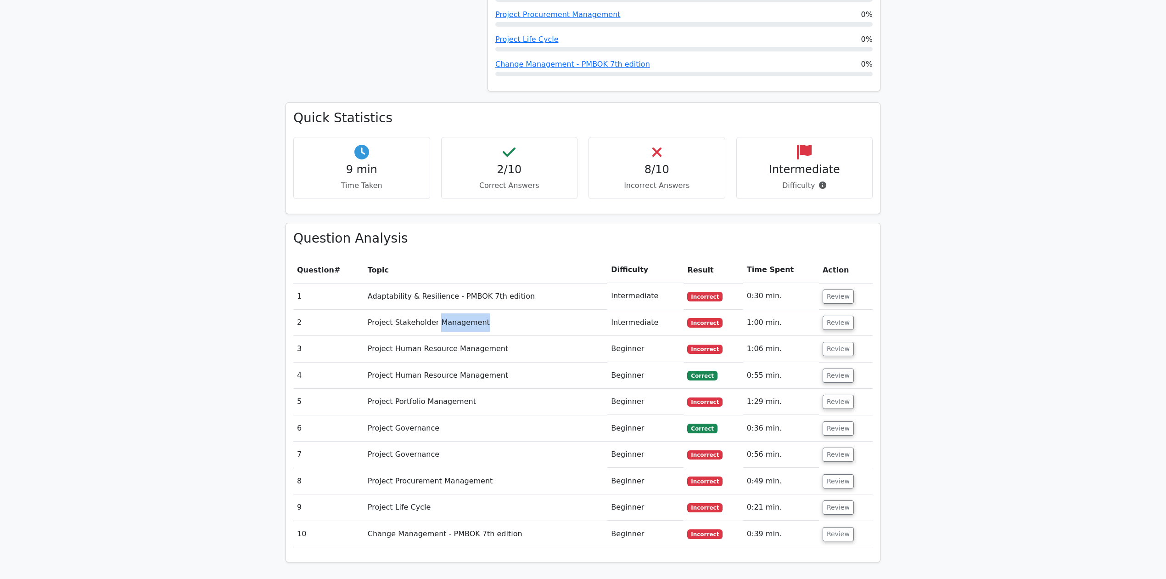
scroll to position [528, 0]
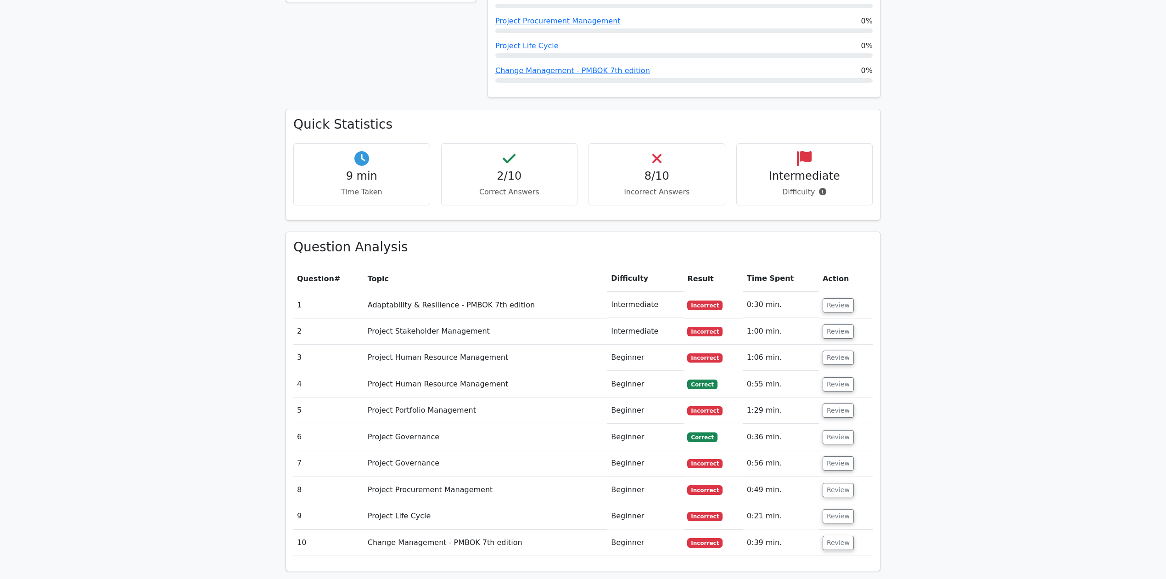
click at [997, 347] on main "Go Premium Certified Associate in Project Management Preparation Package (2025)…" at bounding box center [583, 209] width 1166 height 1417
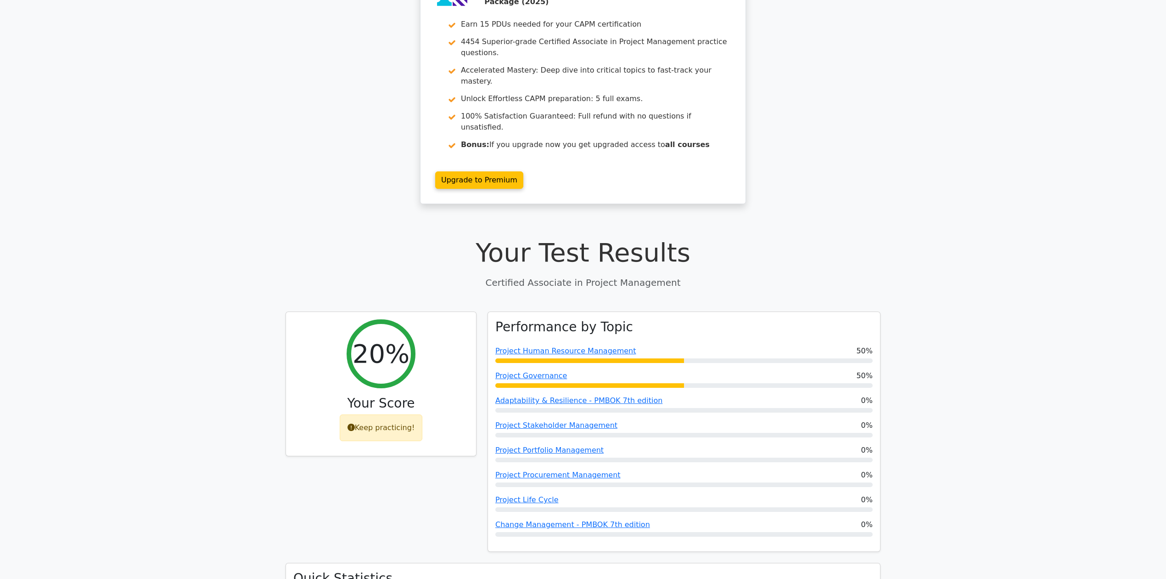
scroll to position [0, 0]
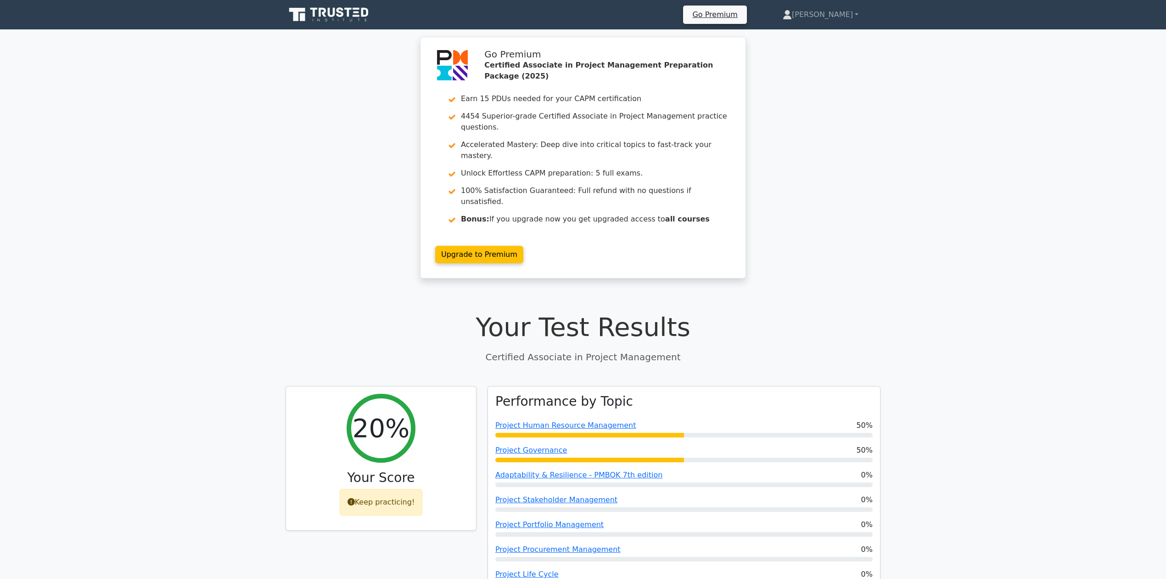
click at [864, 231] on div "Go Premium Certified Associate in Project Management Preparation Package (2025)…" at bounding box center [583, 163] width 1166 height 253
drag, startPoint x: 962, startPoint y: 270, endPoint x: 954, endPoint y: 274, distance: 8.2
click at [844, 13] on link "[PERSON_NAME]" at bounding box center [821, 15] width 120 height 18
drag, startPoint x: 866, startPoint y: 173, endPoint x: 456, endPoint y: 161, distance: 409.8
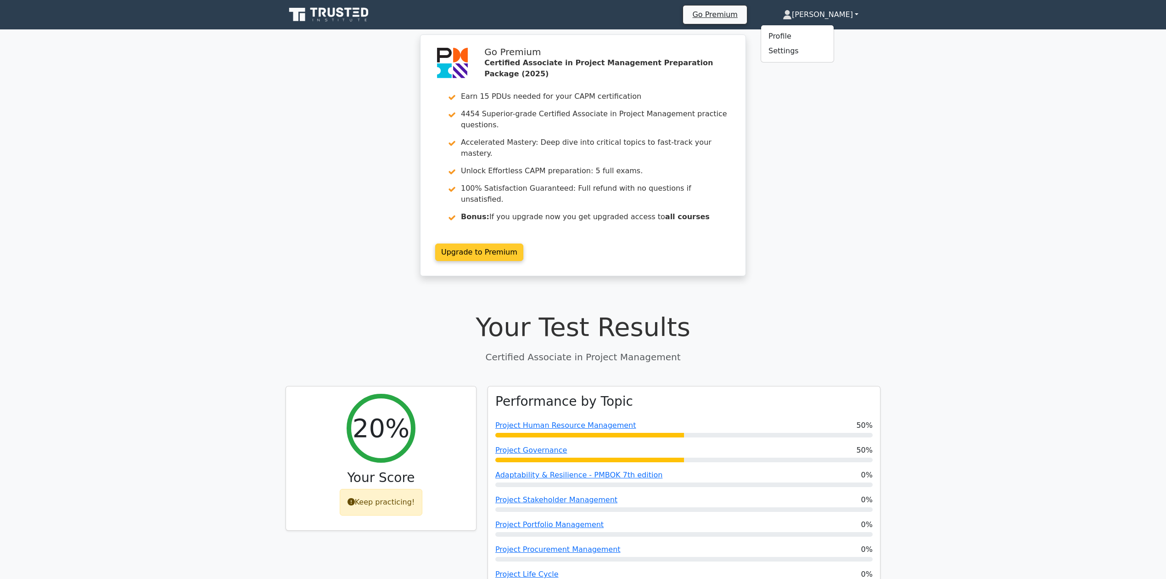
click at [862, 175] on div "Go Premium Certified Associate in Project Management Preparation Package (2025)…" at bounding box center [583, 163] width 1166 height 253
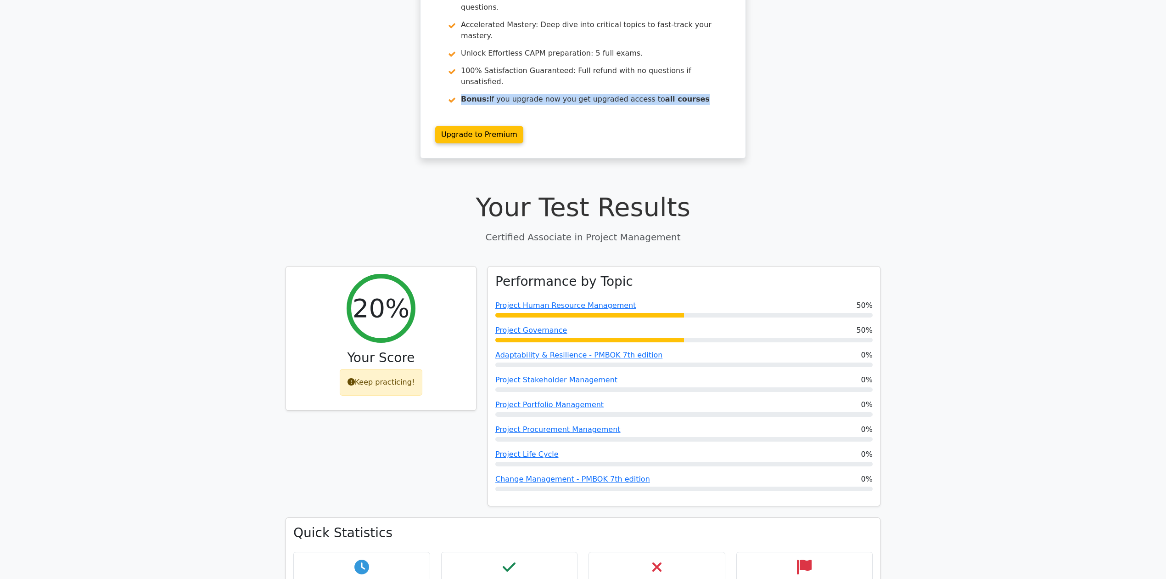
scroll to position [122, 0]
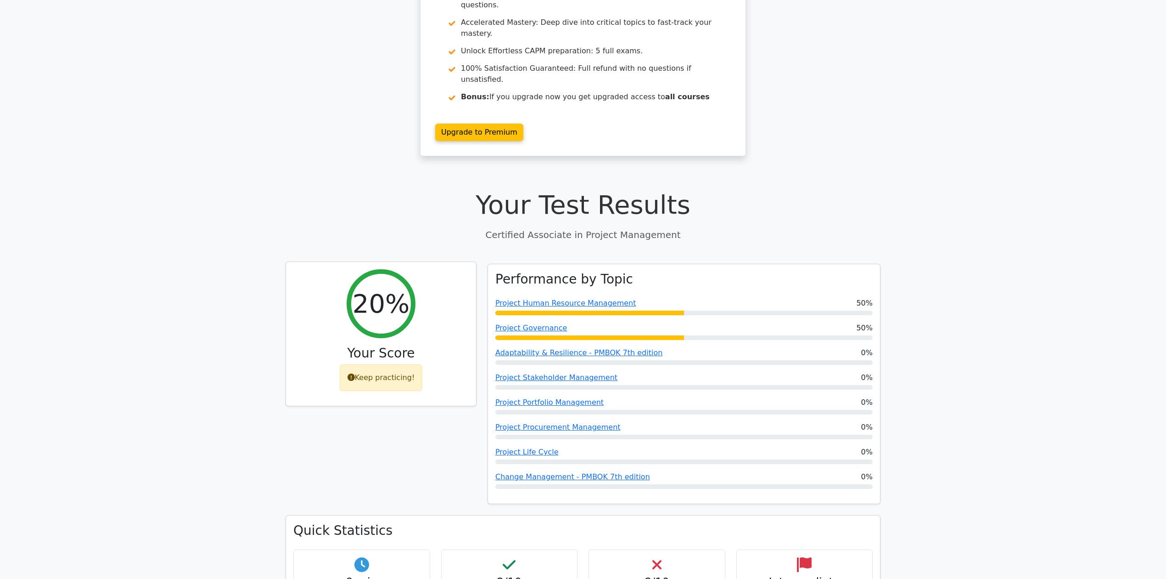
click at [388, 364] on div "Keep practicing!" at bounding box center [381, 377] width 83 height 27
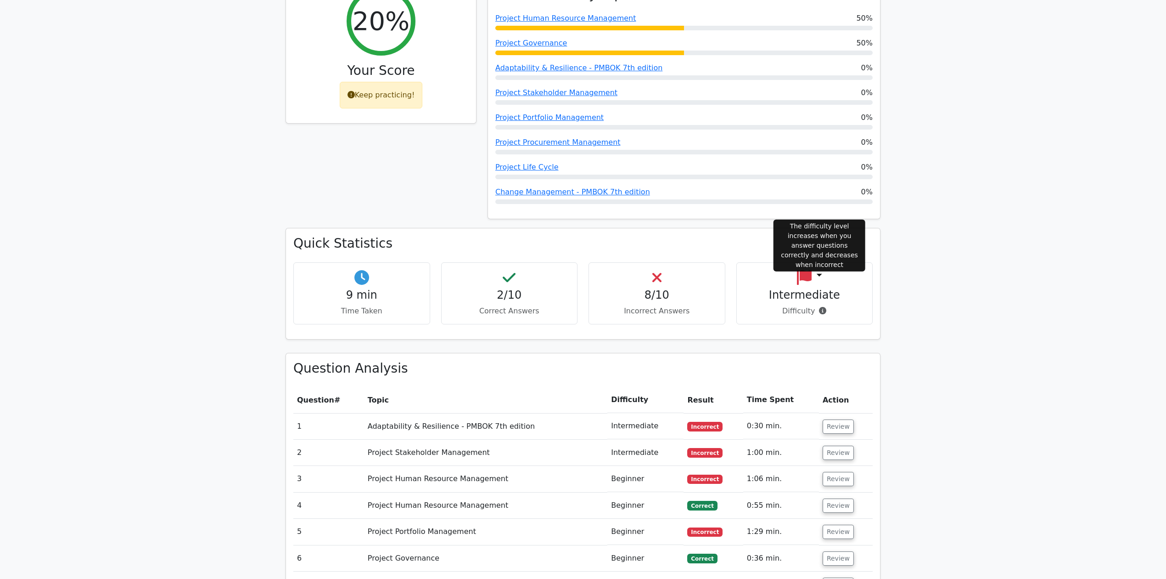
scroll to position [428, 0]
